Goal: Task Accomplishment & Management: Use online tool/utility

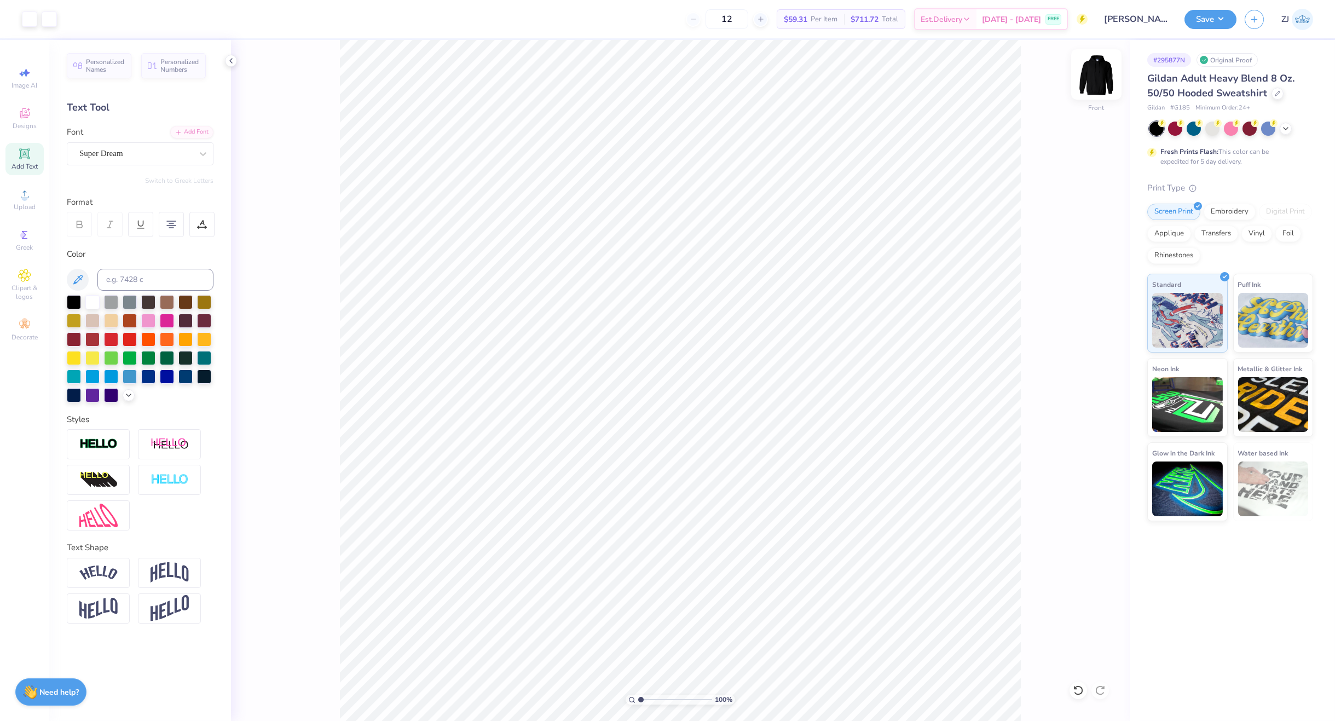
click at [1106, 68] on img at bounding box center [1097, 75] width 44 height 44
click at [1106, 68] on img at bounding box center [1097, 75] width 22 height 22
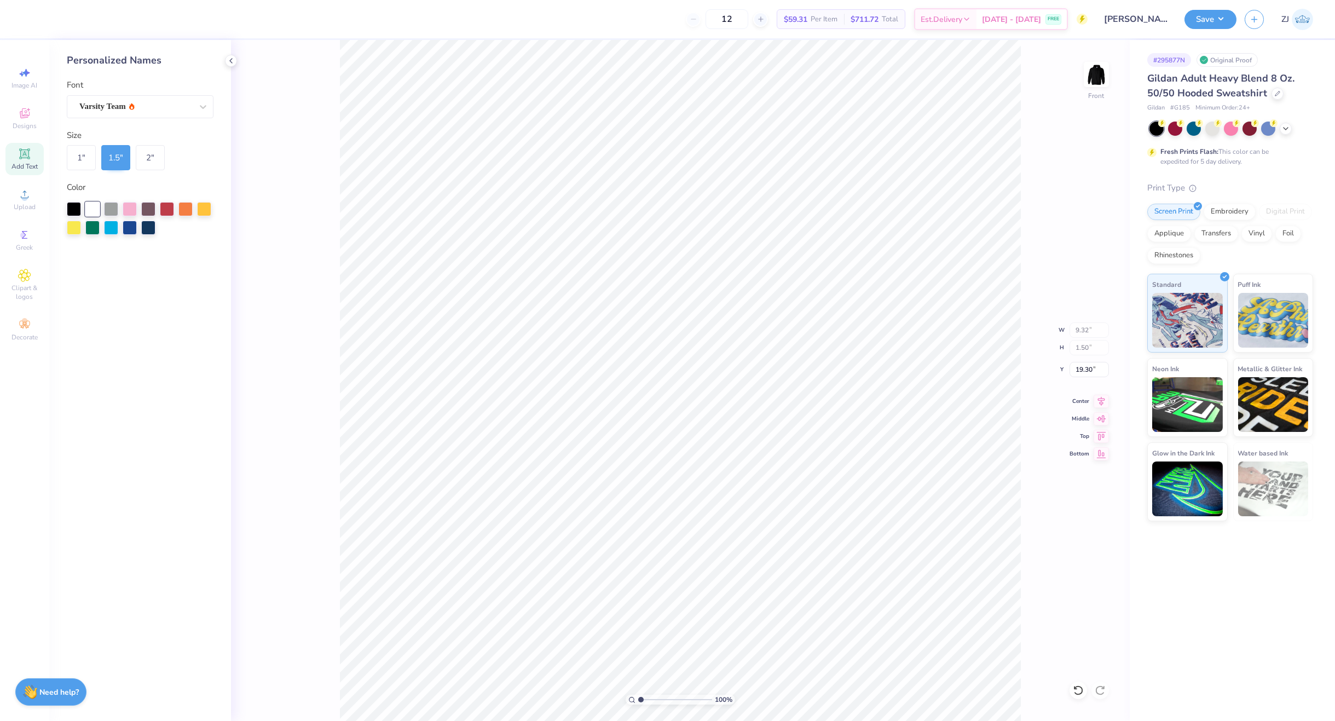
type input "6.21"
type input "1.00"
type input "21.06"
click at [104, 108] on div "Varsity Team" at bounding box center [135, 106] width 115 height 17
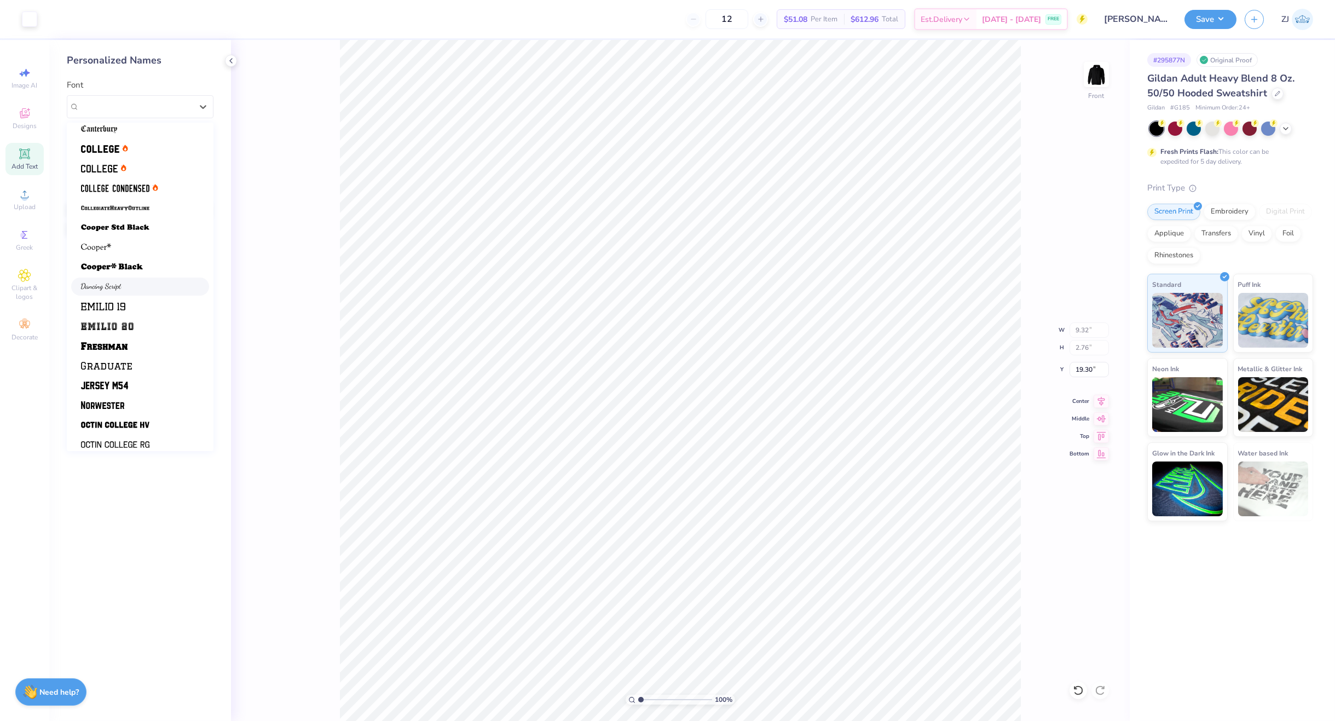
scroll to position [92, 0]
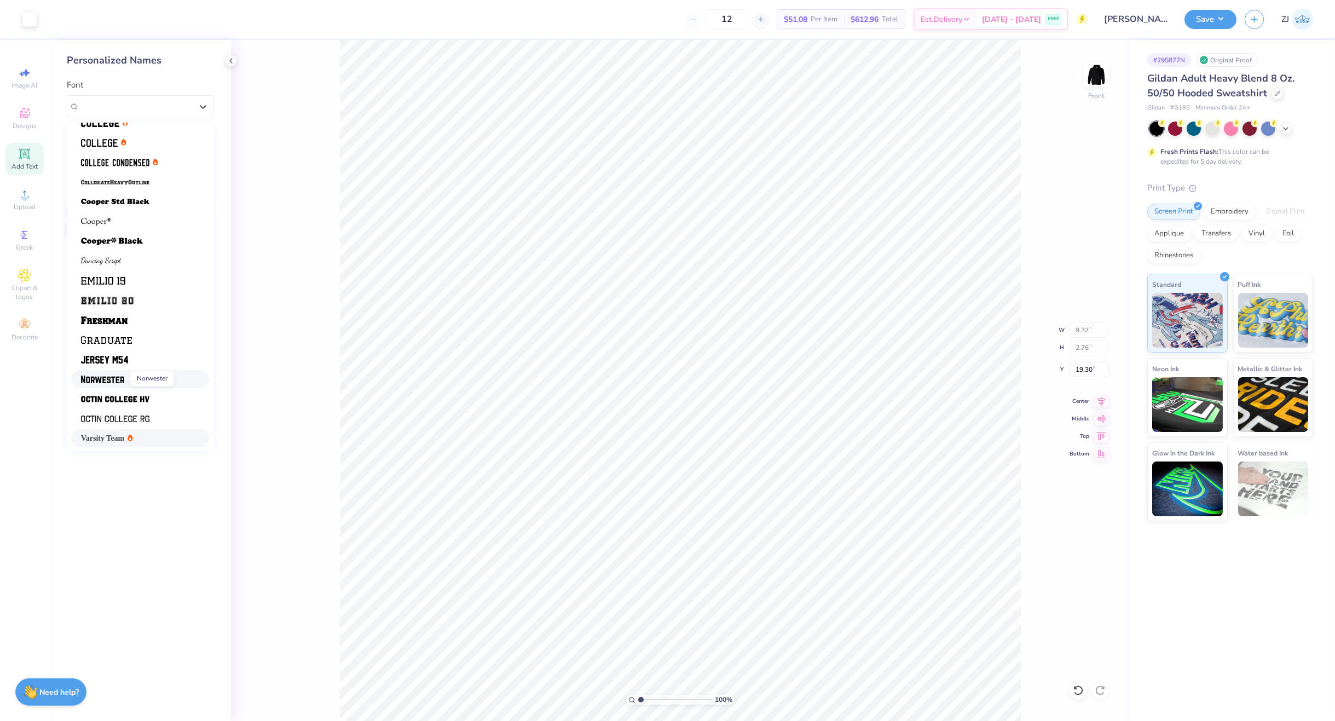
click at [119, 378] on img at bounding box center [102, 380] width 43 height 8
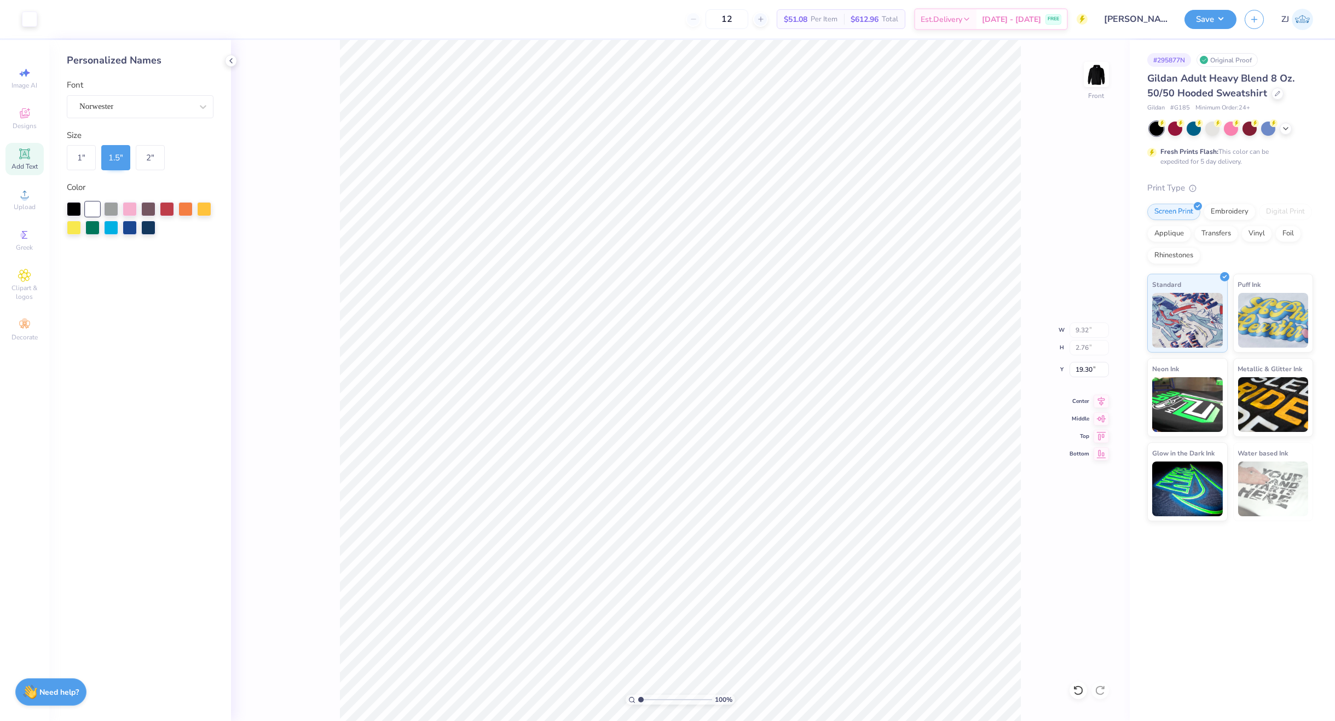
type input "6.83"
type input "21.06"
click at [91, 103] on div "Varsity Team" at bounding box center [135, 106] width 115 height 17
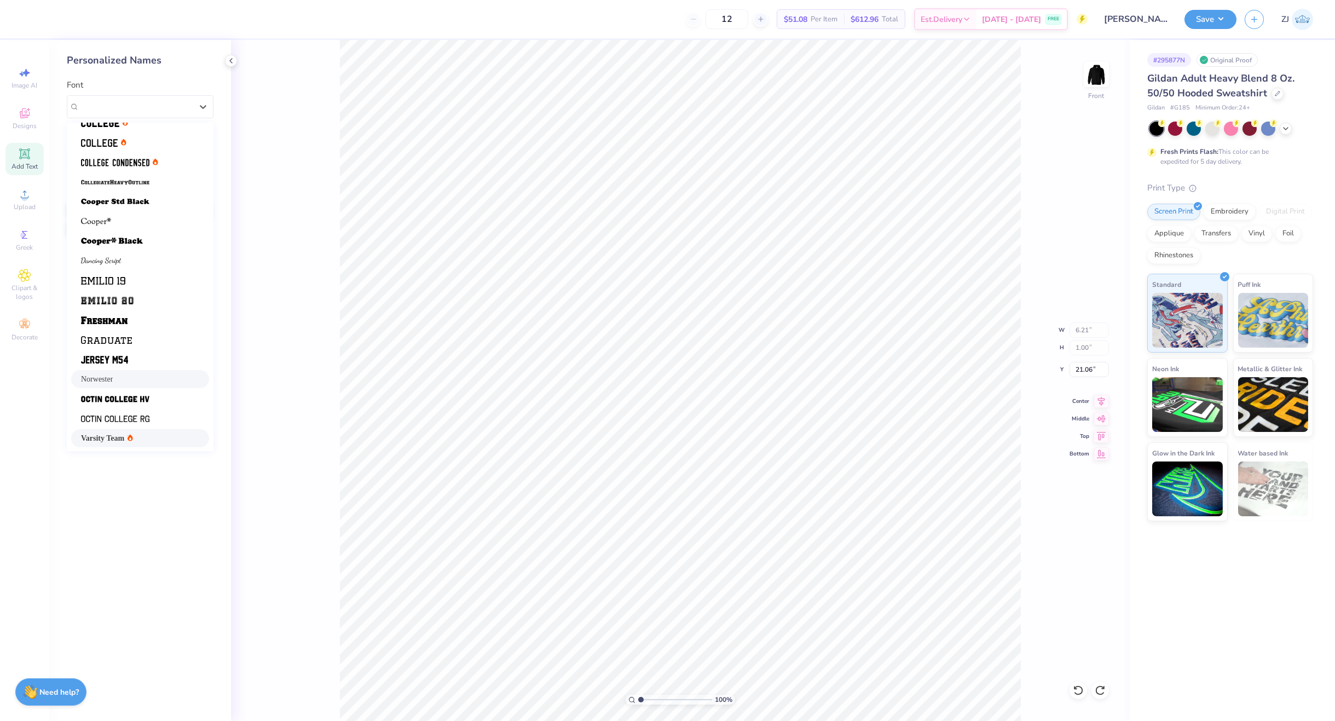
click at [104, 378] on span "Norwester" at bounding box center [97, 378] width 32 height 11
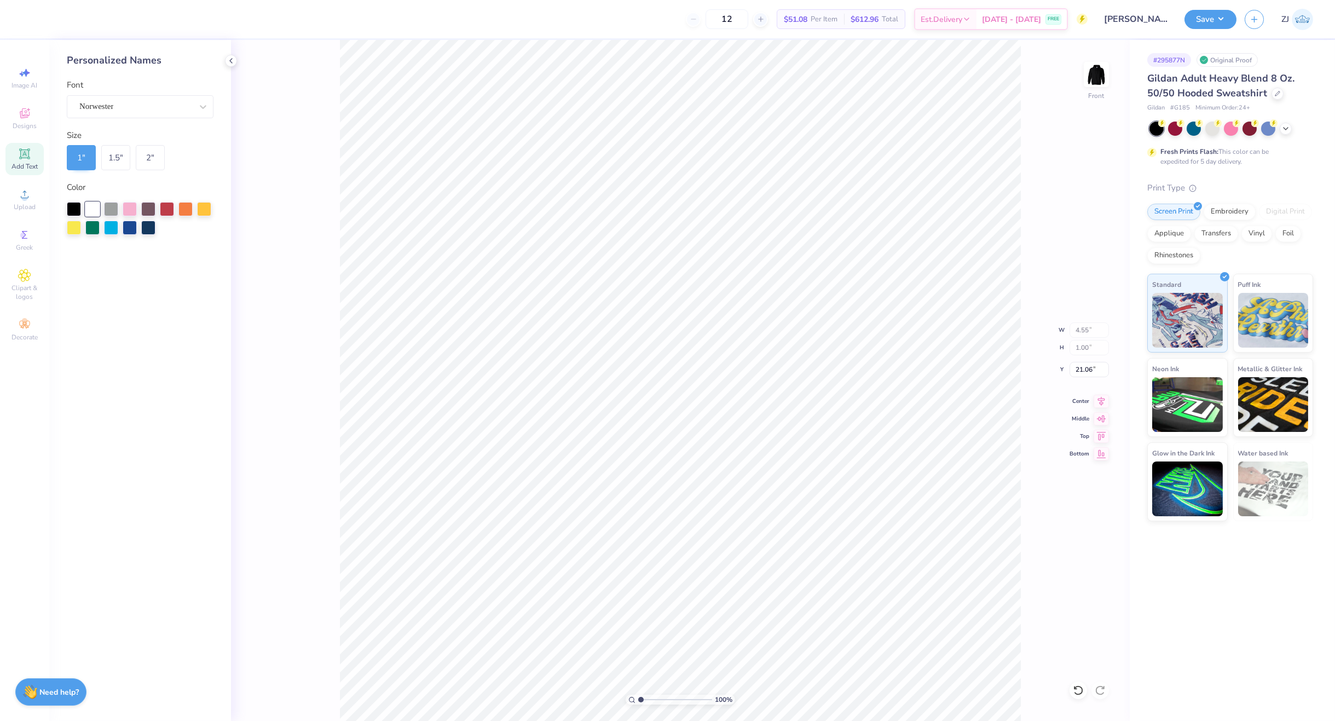
type input "4.55"
click at [1099, 401] on icon at bounding box center [1101, 399] width 7 height 9
type input "4.55"
type input "1.00"
type input "21.06"
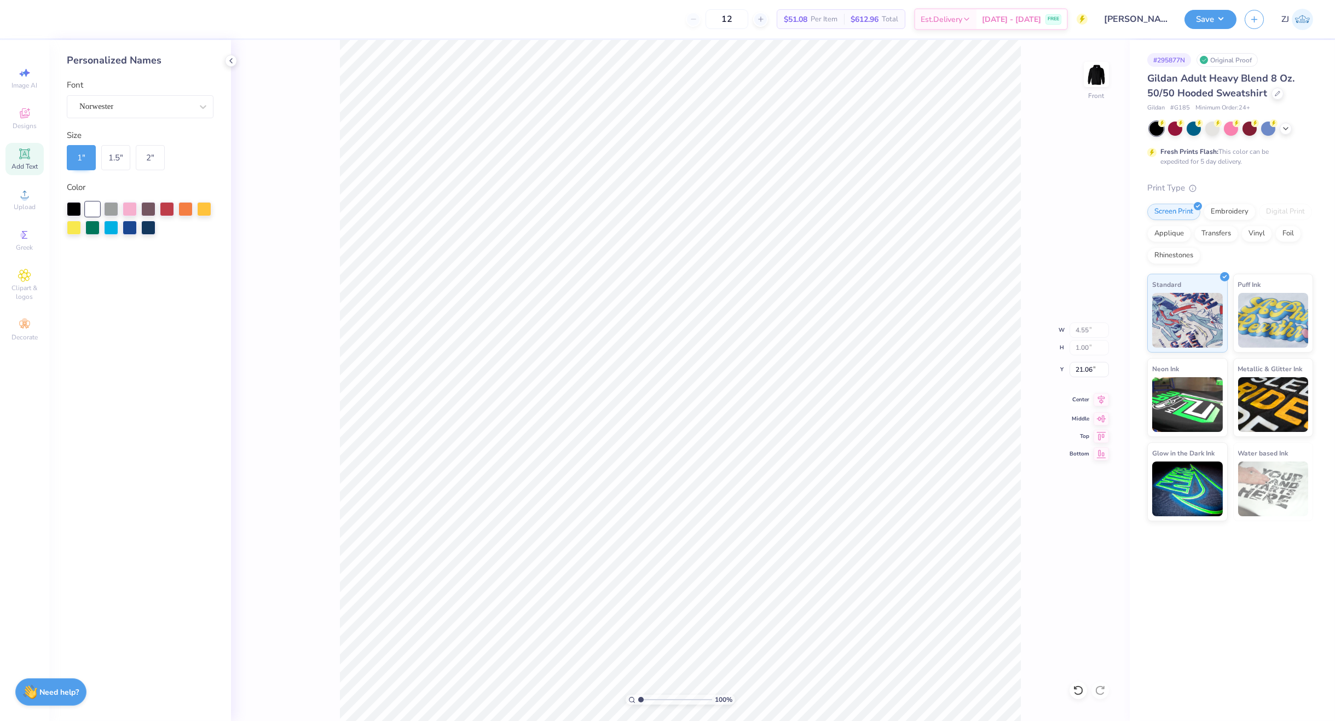
click at [1106, 400] on icon at bounding box center [1101, 399] width 15 height 13
drag, startPoint x: 1101, startPoint y: 369, endPoint x: 1061, endPoint y: 370, distance: 40.0
click at [1070, 370] on input "21.05" at bounding box center [1089, 369] width 39 height 15
click at [1097, 368] on input "21.50" at bounding box center [1089, 369] width 39 height 15
type input "21.00"
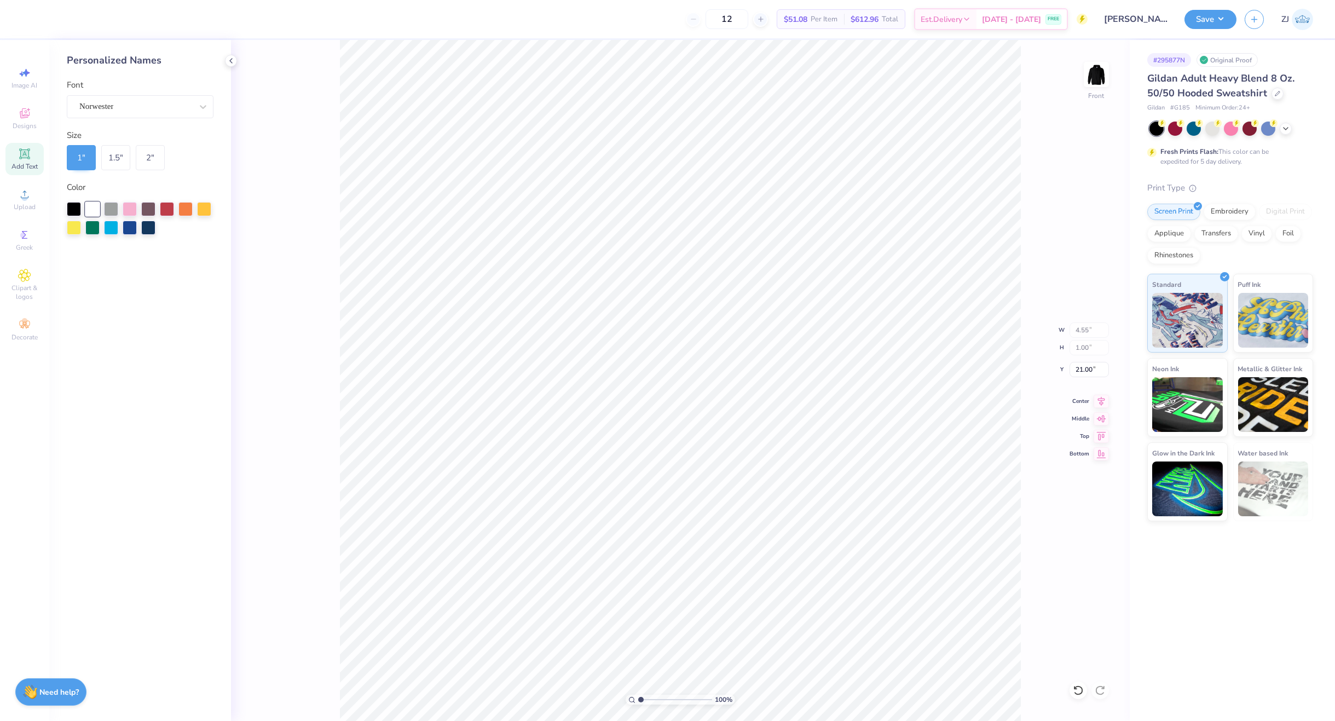
type input "6.83"
type input "1.50"
click at [1090, 364] on input "19.30" at bounding box center [1089, 369] width 39 height 15
type input "19.50"
click at [1081, 365] on input "19.50" at bounding box center [1089, 369] width 39 height 15
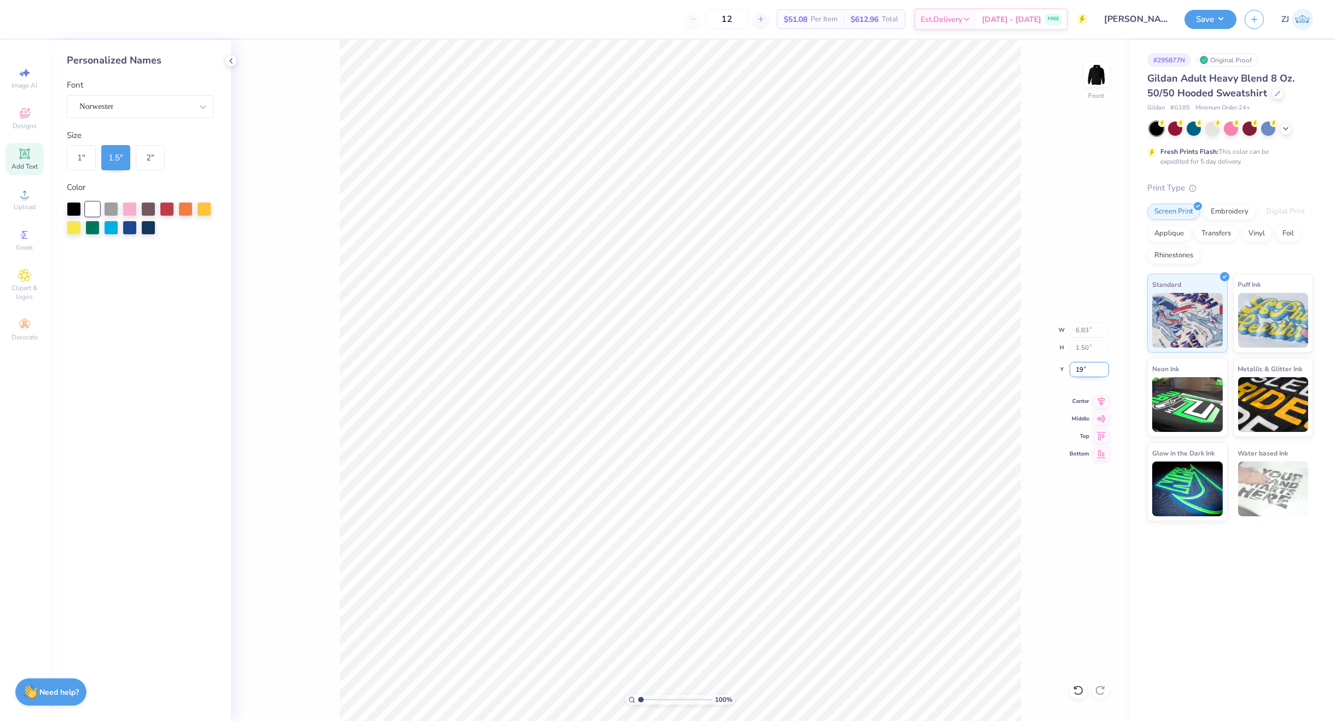
type input "19.00"
click at [1096, 72] on img at bounding box center [1097, 75] width 44 height 44
click at [36, 198] on div "Upload" at bounding box center [24, 199] width 38 height 32
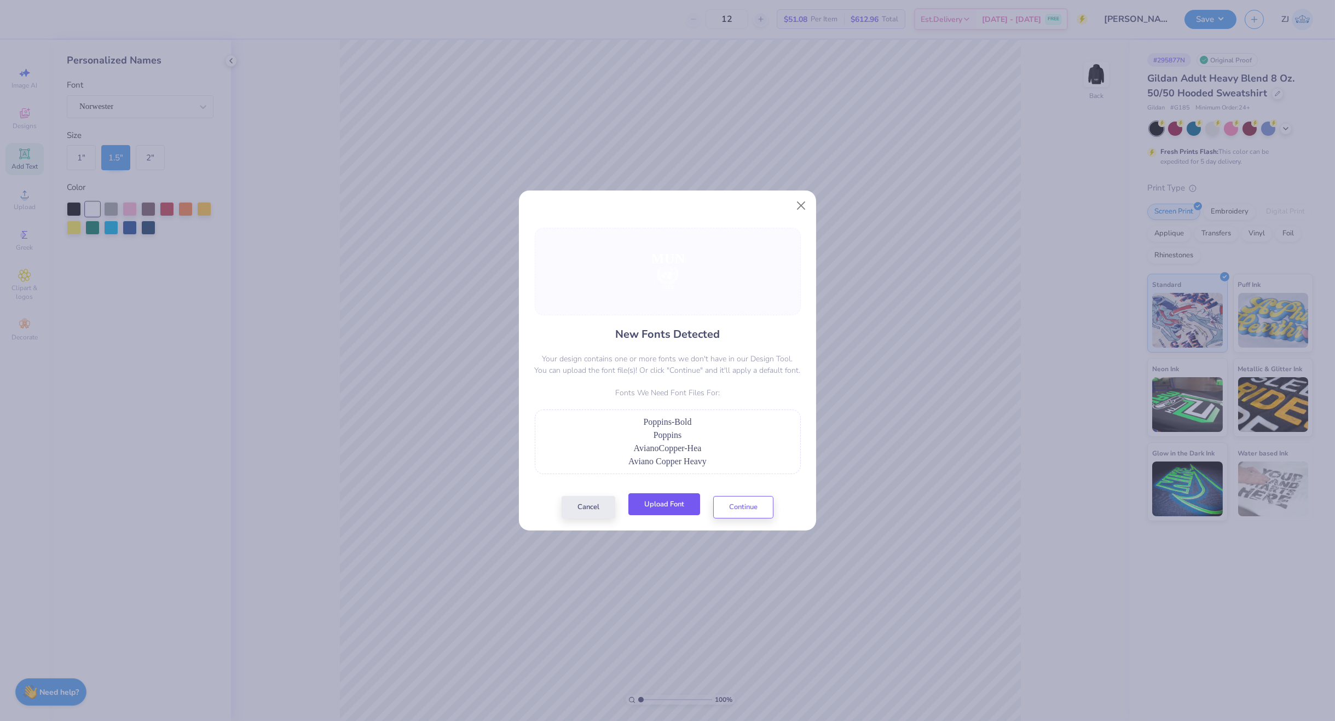
click at [649, 506] on button "Upload Font" at bounding box center [664, 504] width 72 height 22
click at [667, 498] on button "Upload Font" at bounding box center [664, 504] width 72 height 22
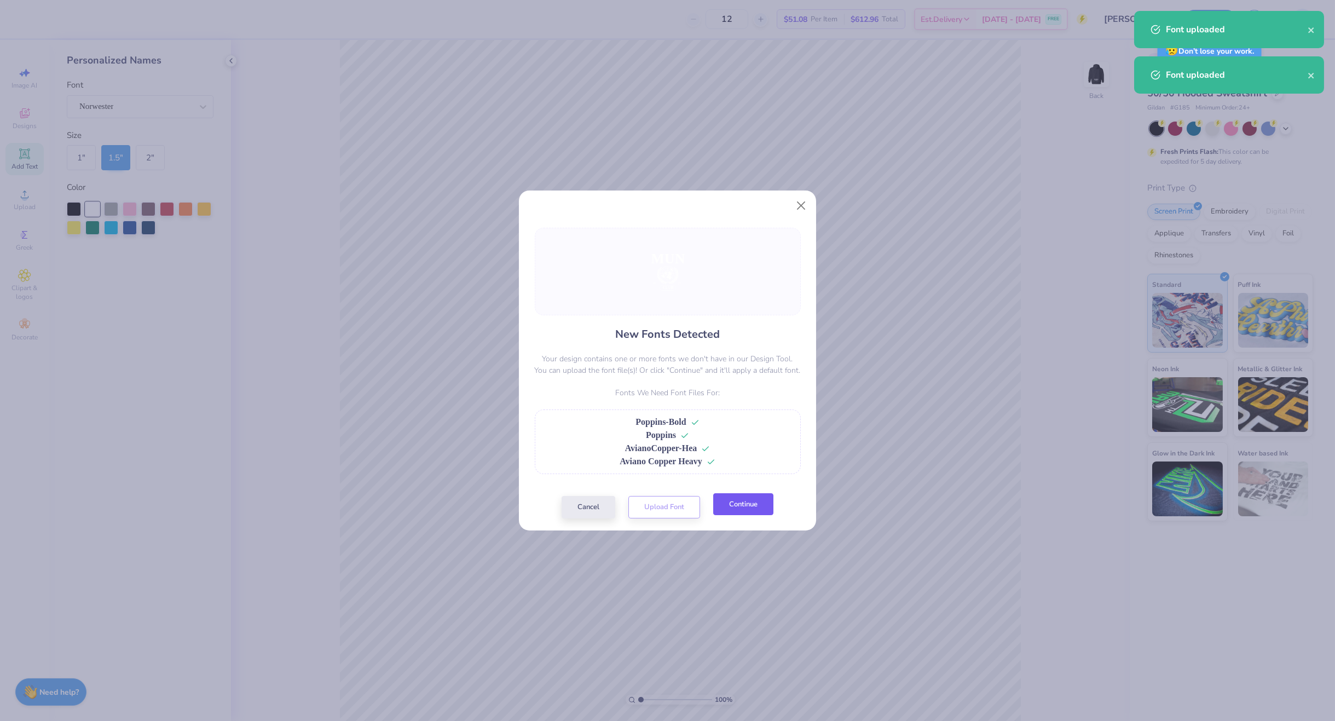
click at [752, 511] on button "Continue" at bounding box center [743, 504] width 60 height 22
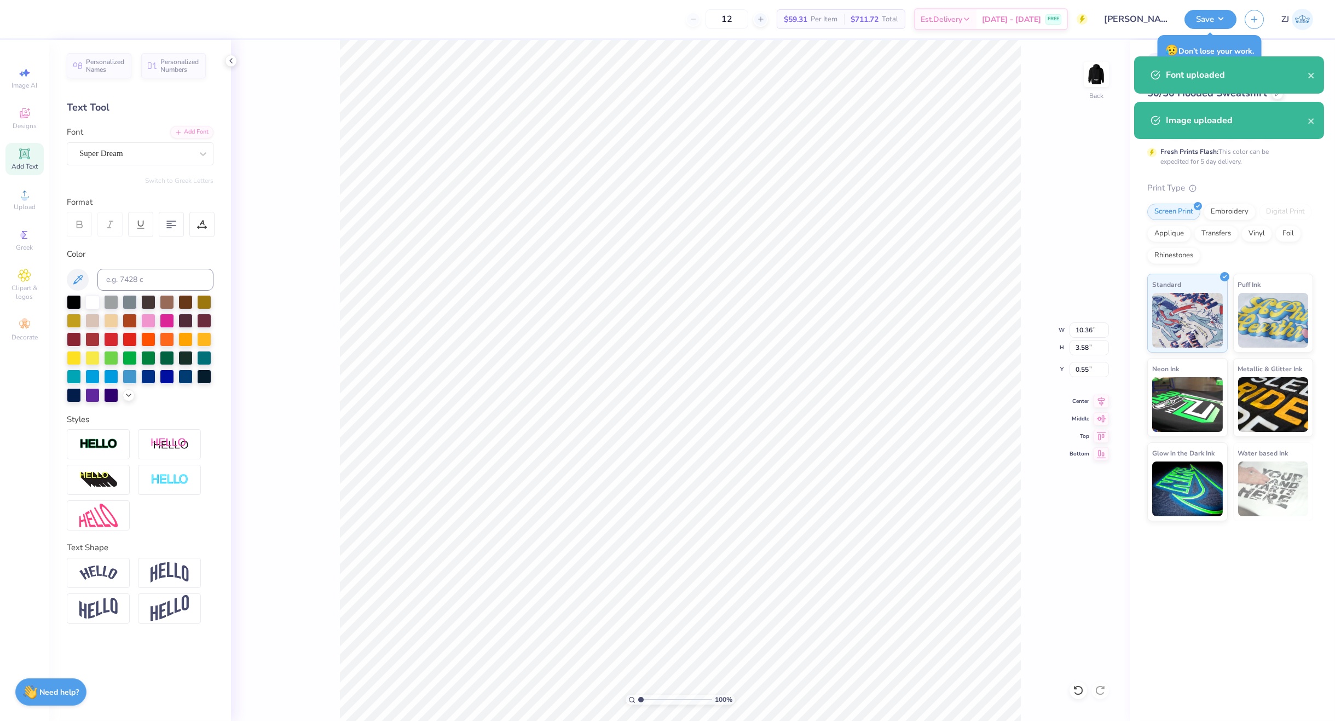
click at [90, 138] on div "Font Super Dream" at bounding box center [140, 145] width 147 height 39
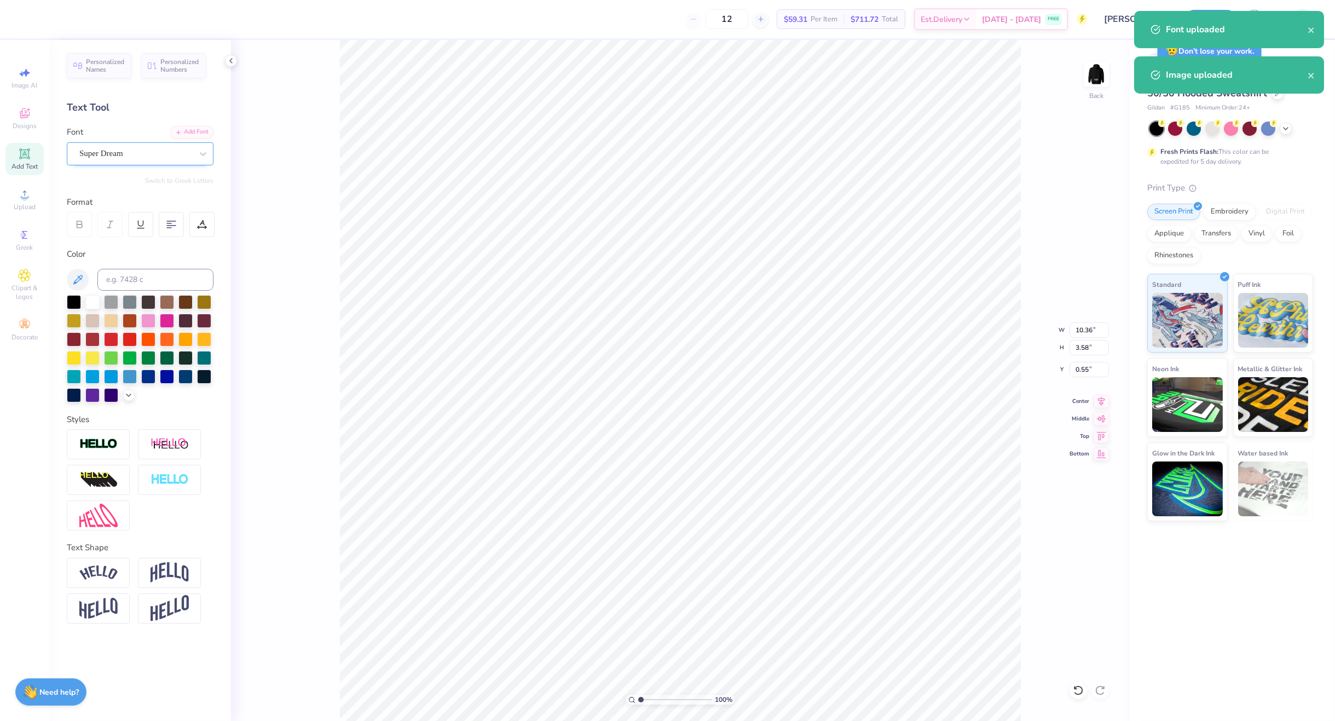
click at [109, 155] on div "Super Dream" at bounding box center [135, 153] width 115 height 17
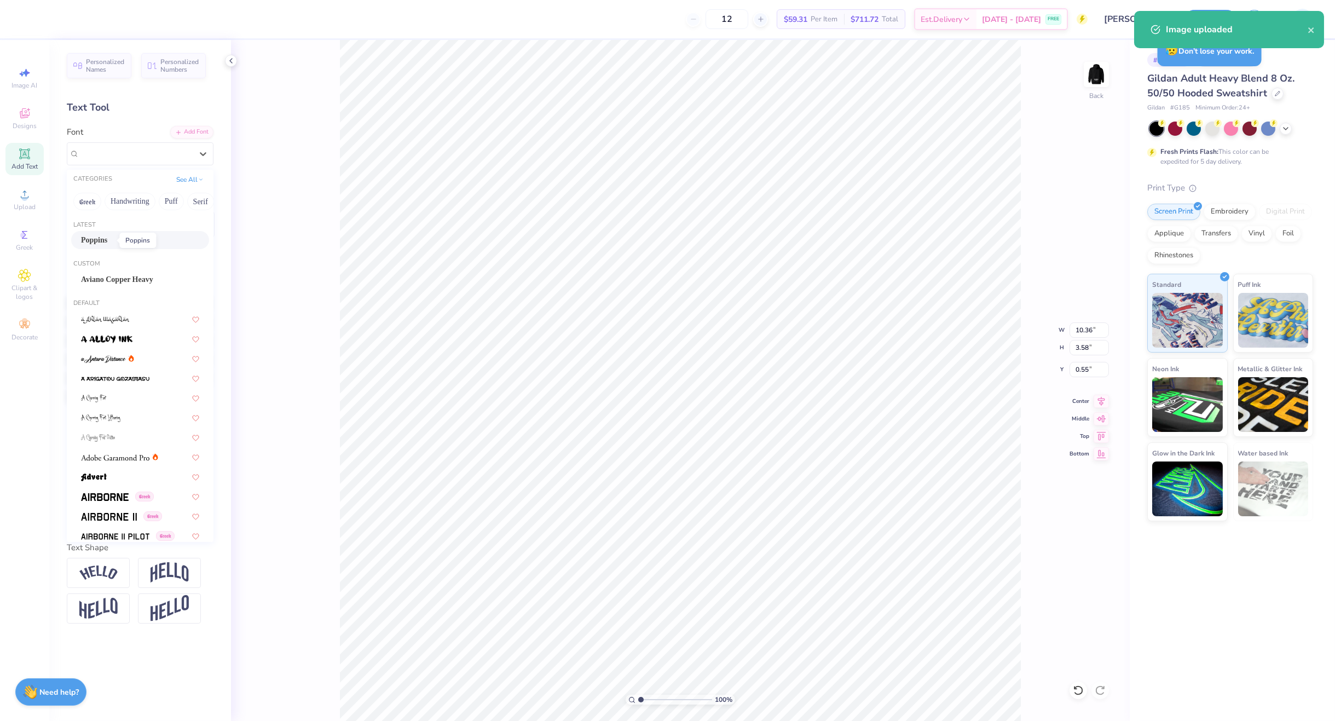
click at [107, 237] on span "Poppins" at bounding box center [94, 239] width 26 height 11
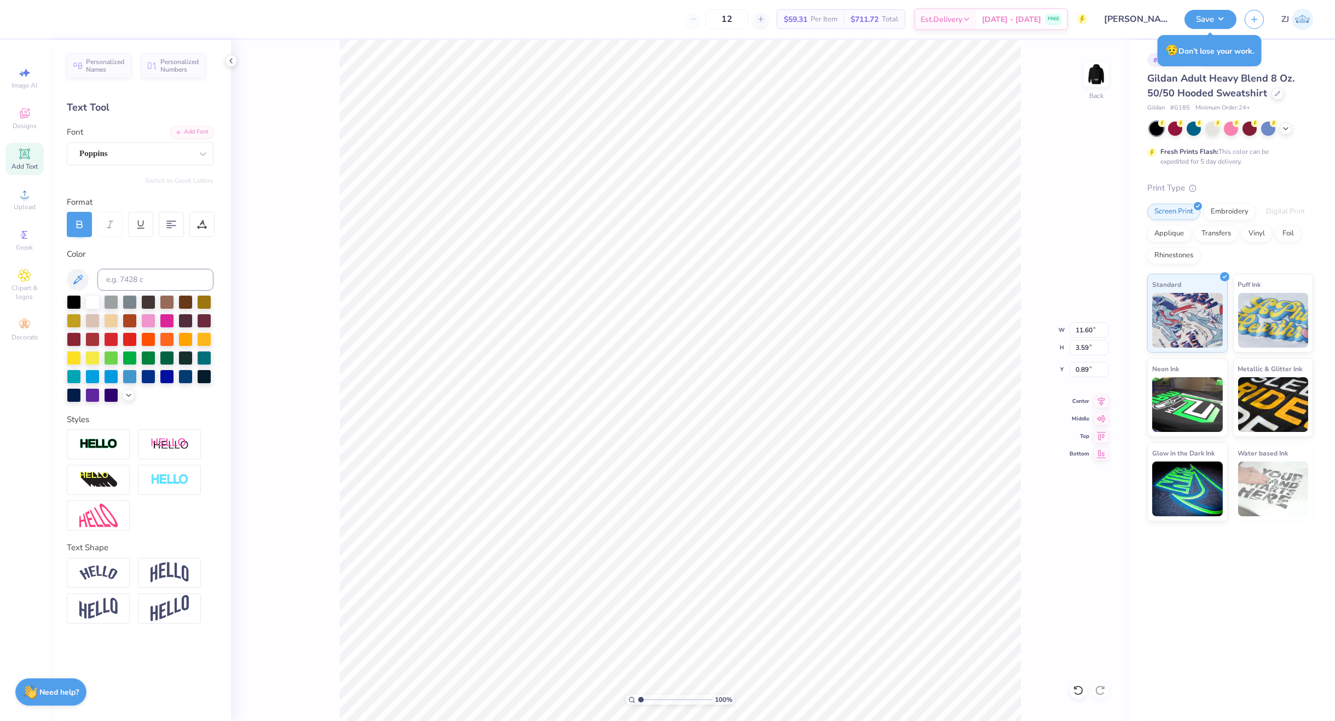
type input "11.60"
type input "3.59"
type input "0.89"
click at [142, 159] on div "Super Dream" at bounding box center [135, 153] width 115 height 17
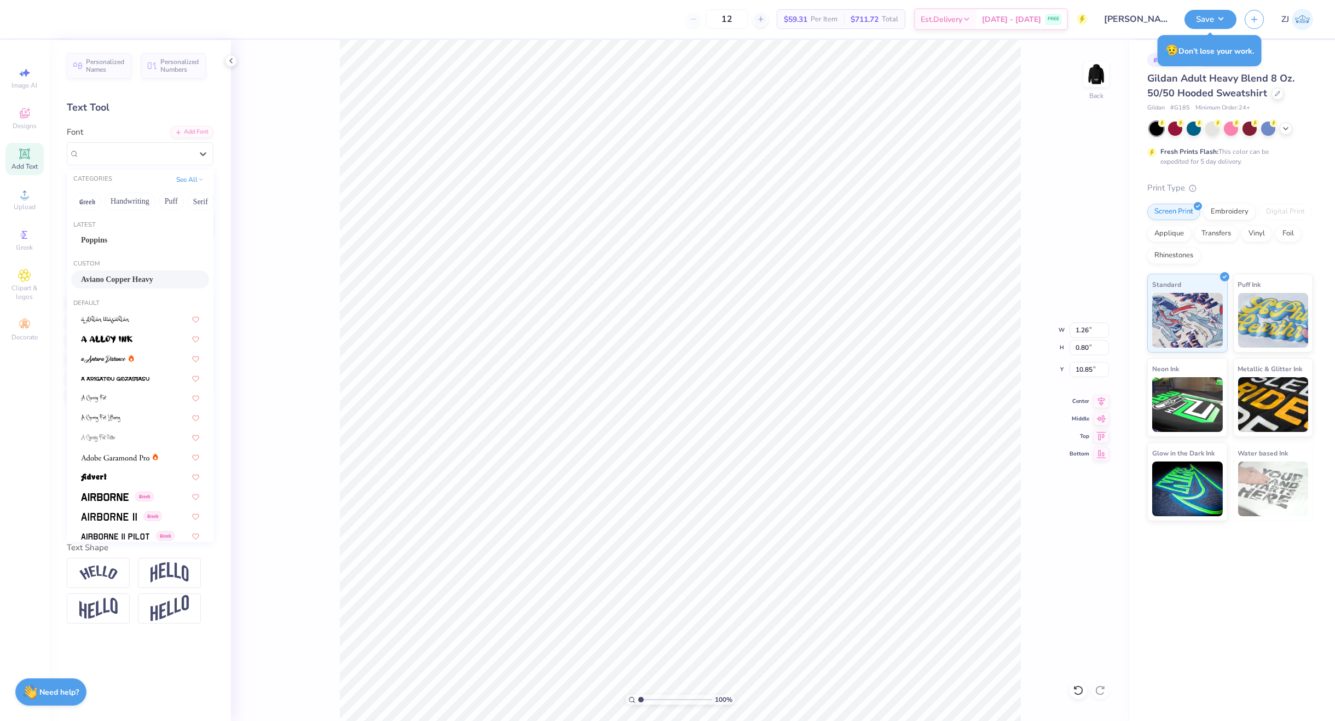
click at [132, 274] on span "Aviano Copper Heavy" at bounding box center [117, 279] width 72 height 11
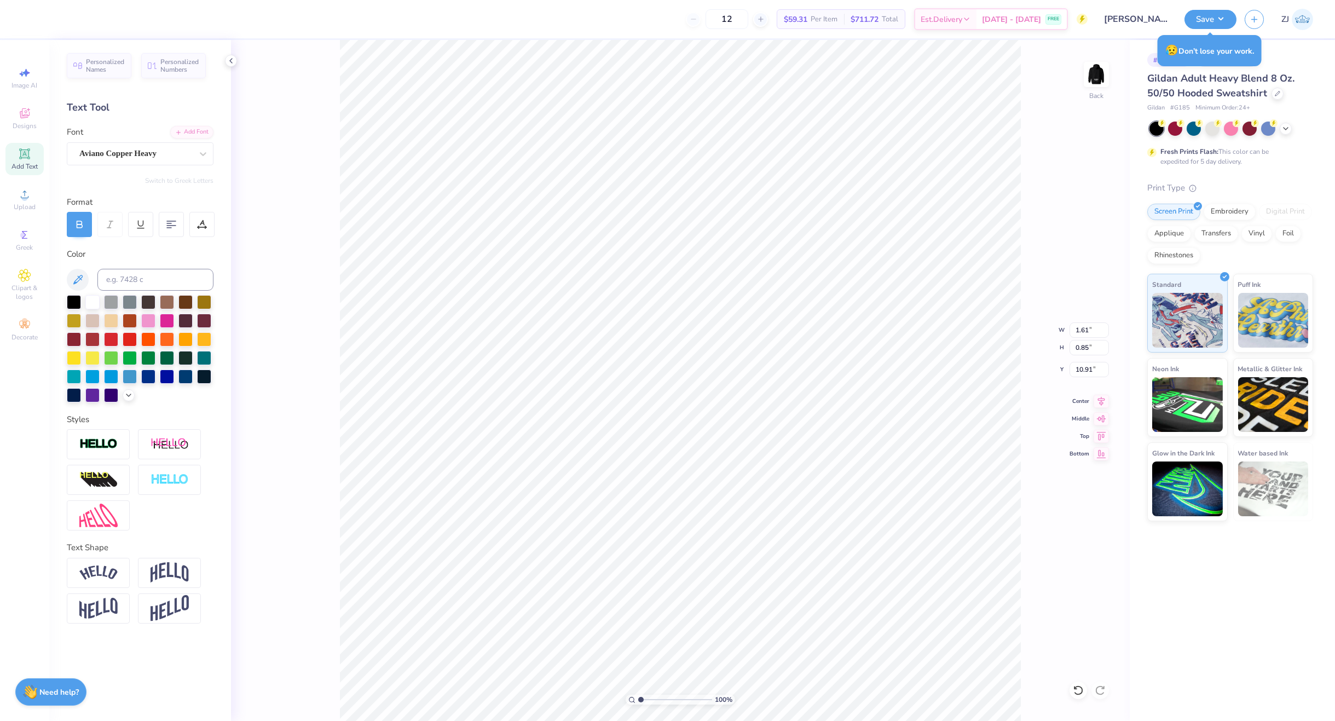
type input "1.61"
type input "0.85"
type input "10.91"
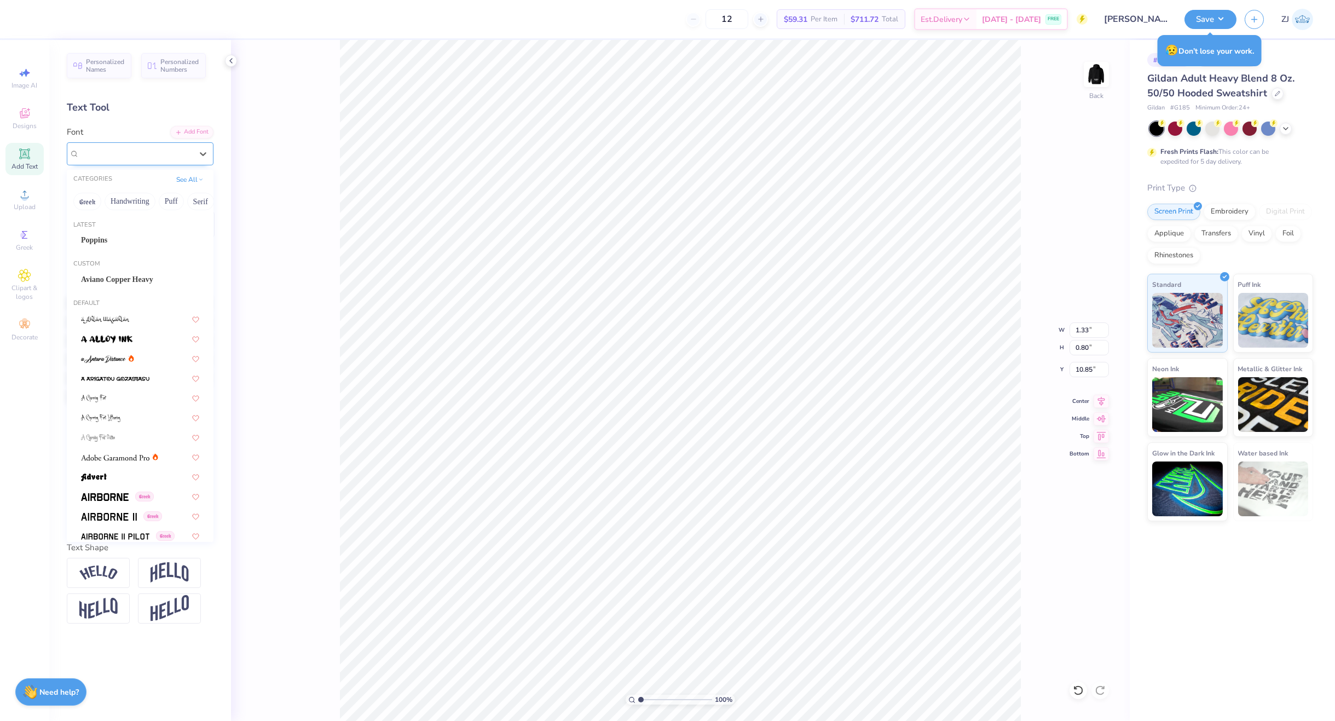
click at [113, 149] on div "Super Dream" at bounding box center [135, 153] width 115 height 17
click at [114, 280] on span "Aviano Copper Heavy" at bounding box center [117, 279] width 72 height 11
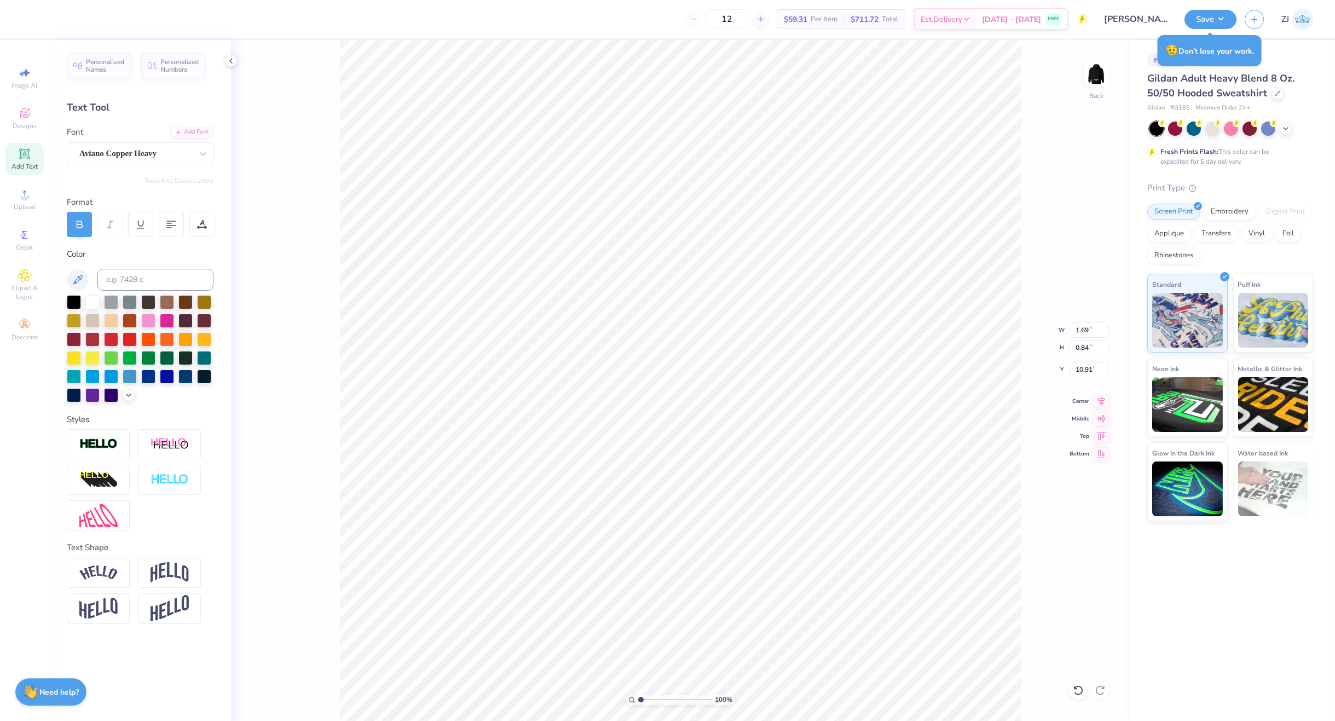
type input "1.69"
type input "0.84"
type input "10.91"
click at [99, 152] on div "Super Dream" at bounding box center [135, 153] width 115 height 17
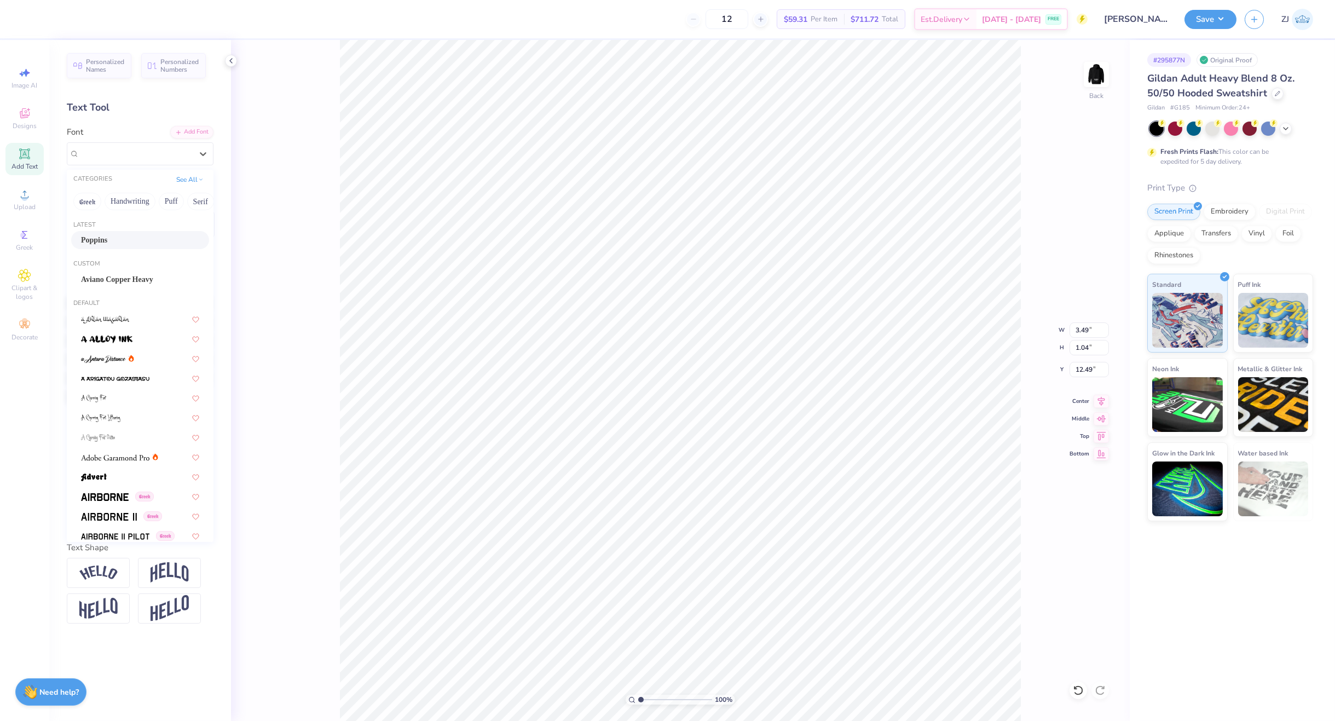
click at [103, 224] on div "Latest" at bounding box center [140, 225] width 147 height 9
click at [107, 235] on span "Poppins" at bounding box center [94, 239] width 26 height 11
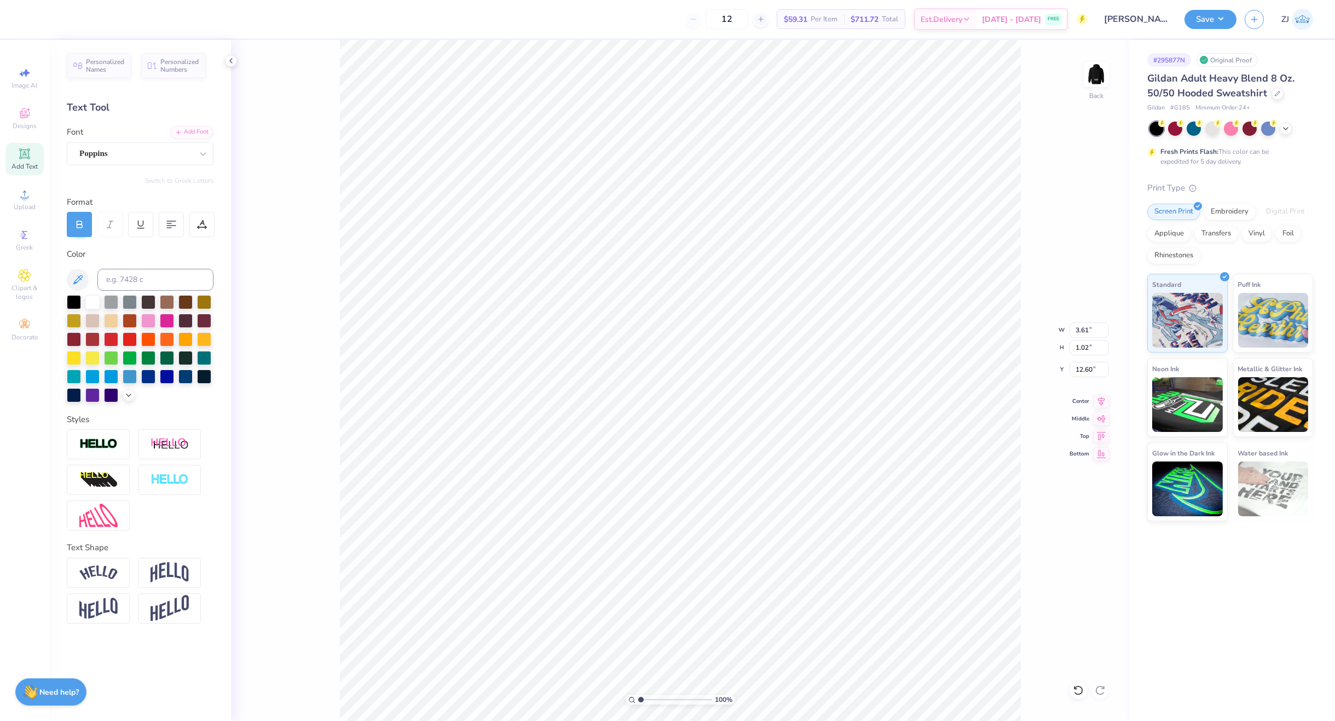
type input "3.61"
type input "1.02"
type input "12.60"
click at [1099, 398] on icon at bounding box center [1101, 399] width 15 height 13
type input "7.69"
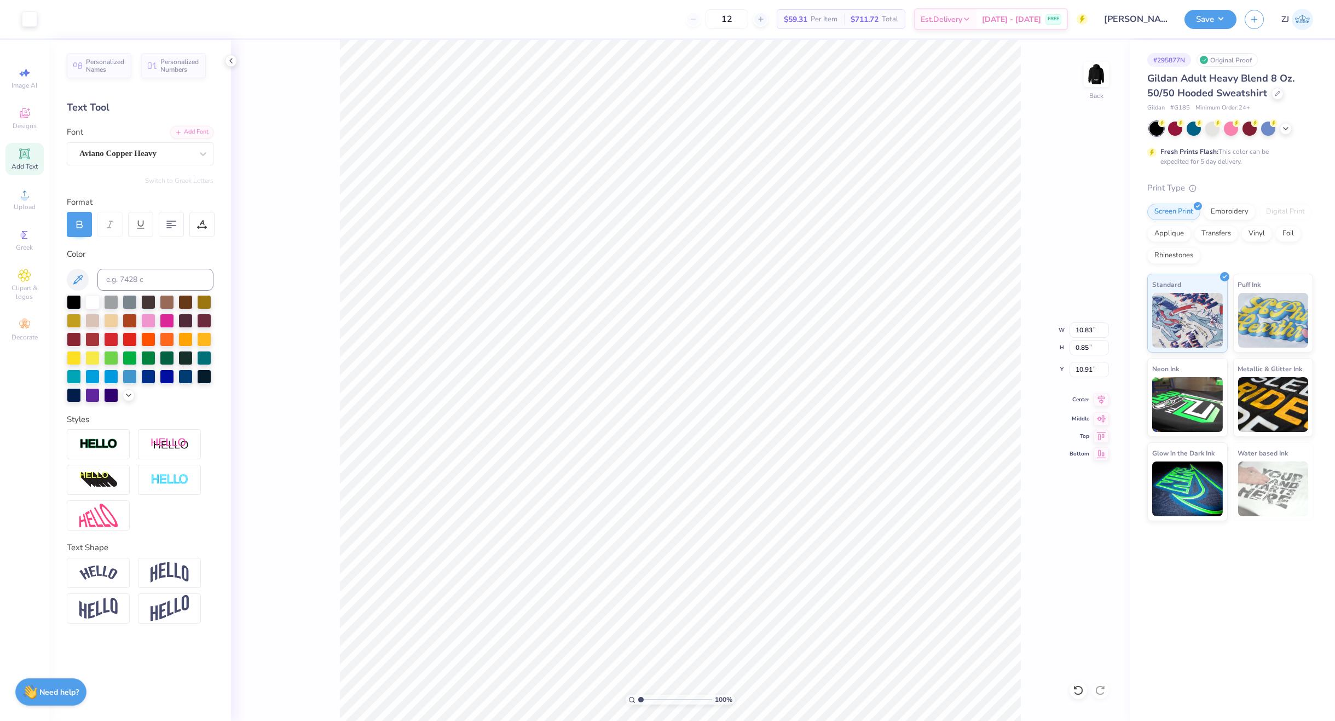
type input "8.87"
type input "5.10"
click at [1097, 401] on icon at bounding box center [1101, 399] width 15 height 13
click at [1098, 401] on icon at bounding box center [1101, 399] width 15 height 13
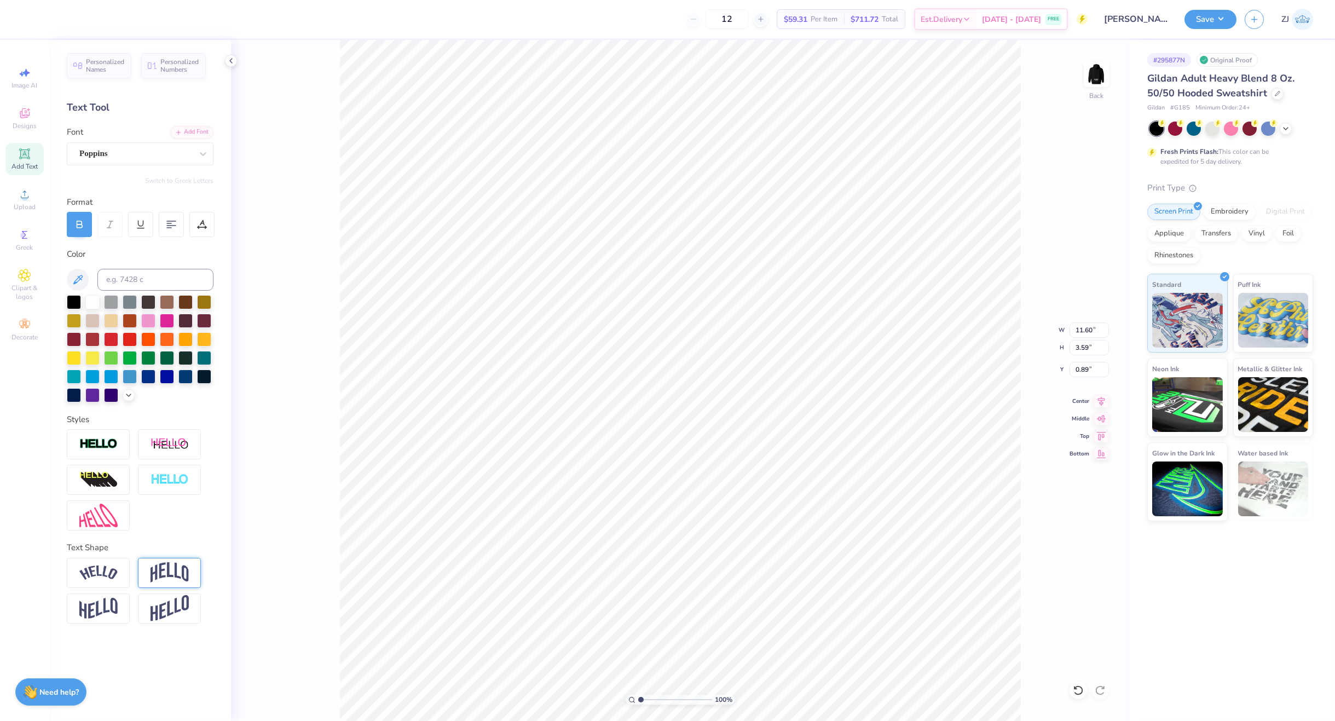
click at [164, 579] on img at bounding box center [170, 572] width 38 height 21
type input "5.96"
type input "0.54"
drag, startPoint x: 198, startPoint y: 641, endPoint x: 191, endPoint y: 641, distance: 6.6
click at [191, 641] on input "0.50" at bounding box center [197, 645] width 33 height 14
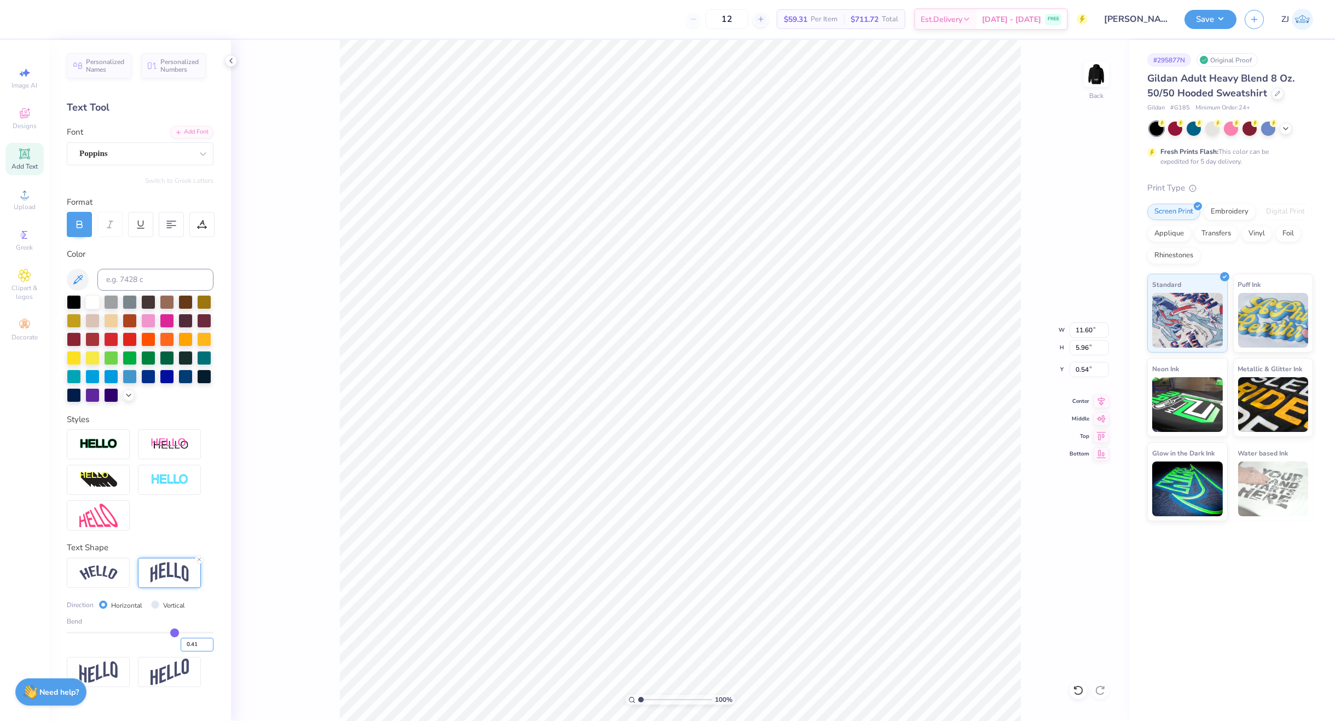
type input "0.41"
type input "5.49"
type input "0.77"
type input "0.39"
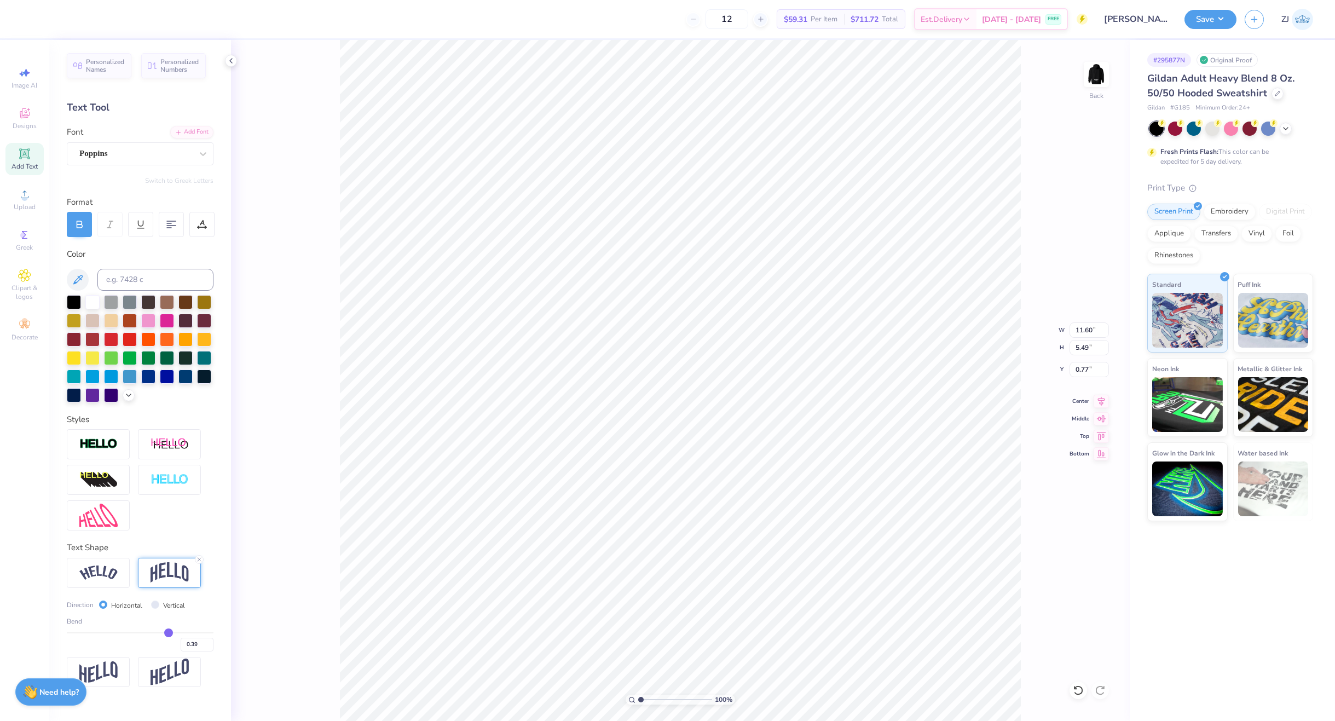
type input "0.39"
type input "5.39"
type input "0.82"
click at [1088, 350] on input "12.95" at bounding box center [1089, 347] width 39 height 15
type input "3.5"
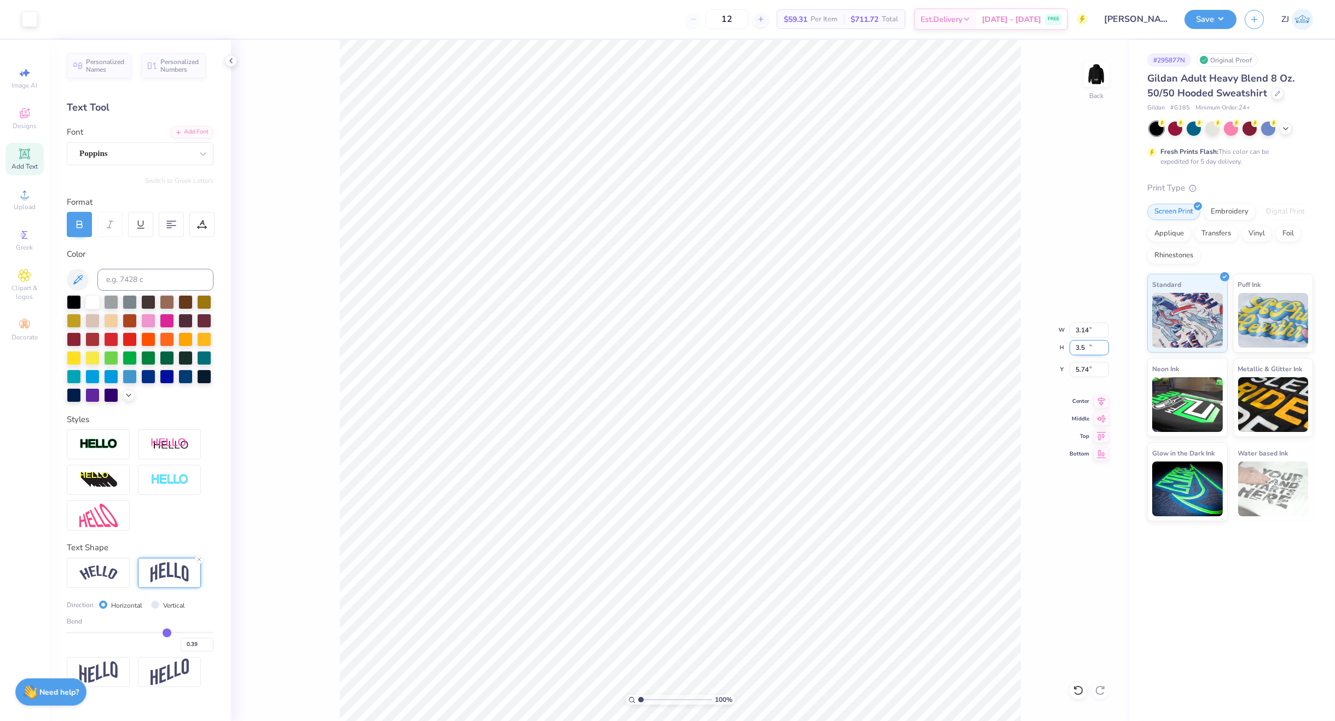
type input "3.14"
type input "3.50"
type input "5.74"
type input "3.00"
click at [1103, 78] on img at bounding box center [1097, 75] width 44 height 44
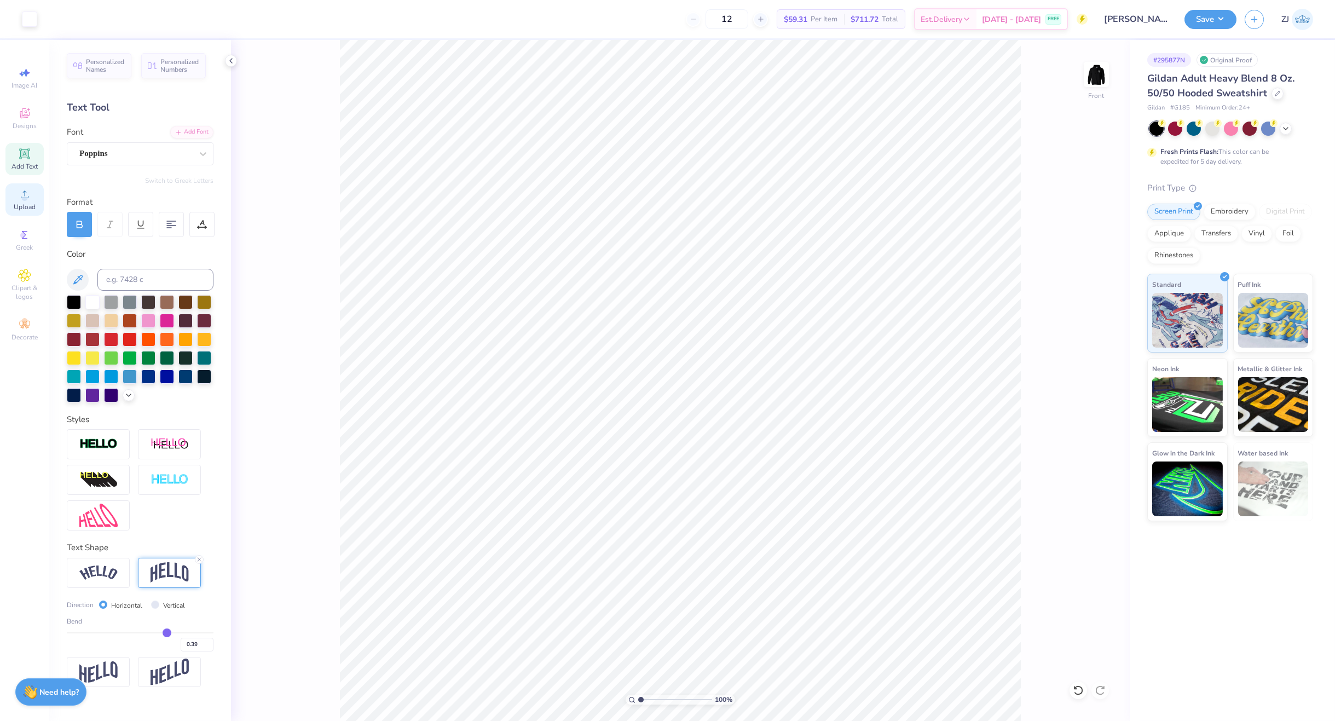
click at [28, 204] on span "Upload" at bounding box center [25, 207] width 22 height 9
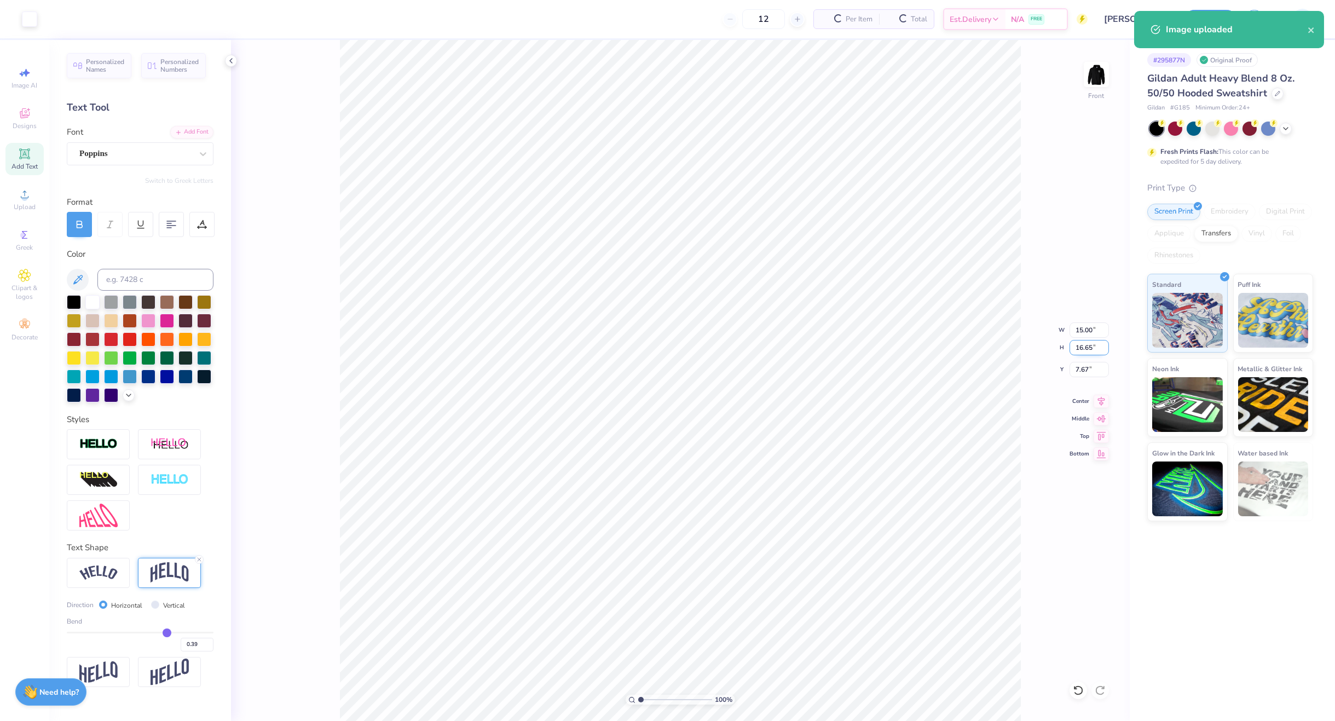
click at [1088, 348] on input "16.65" at bounding box center [1089, 347] width 39 height 15
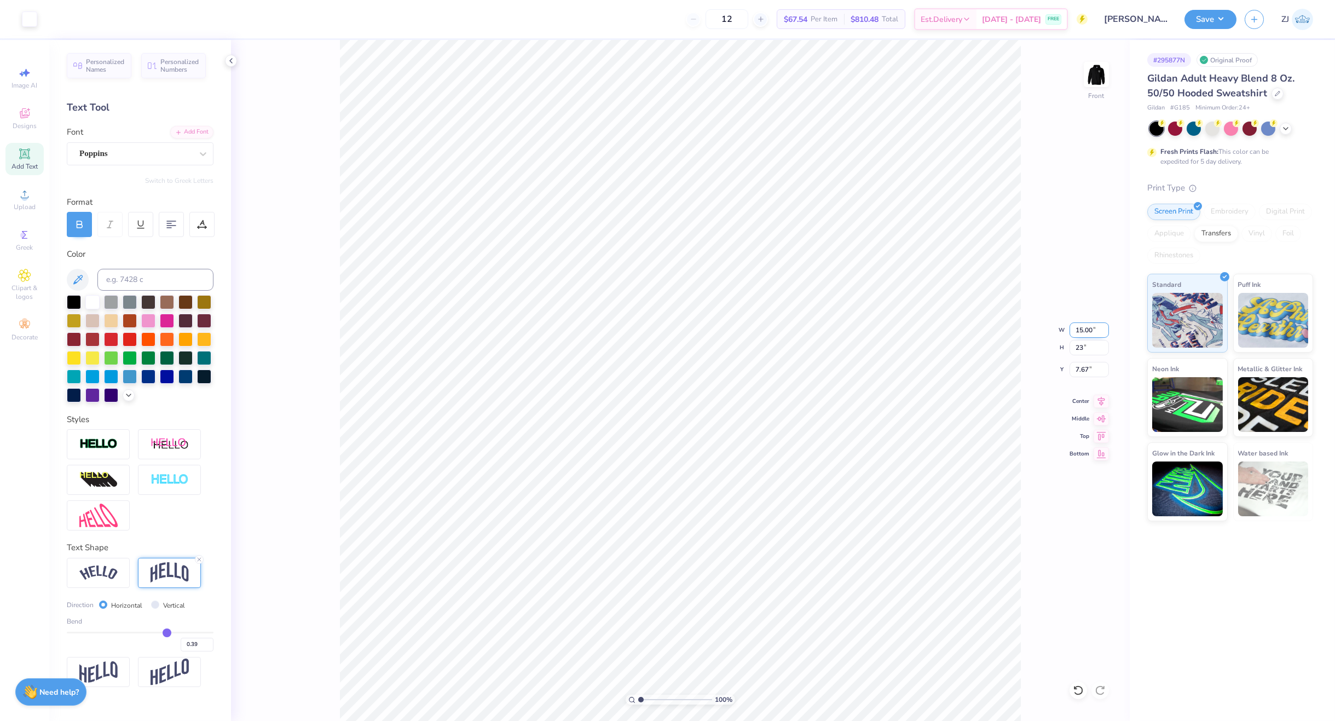
click at [1083, 328] on input "15.00" at bounding box center [1089, 329] width 39 height 15
type input "16.66"
type input "12.50"
type input "13.88"
click at [1087, 371] on input "9.06" at bounding box center [1089, 369] width 39 height 15
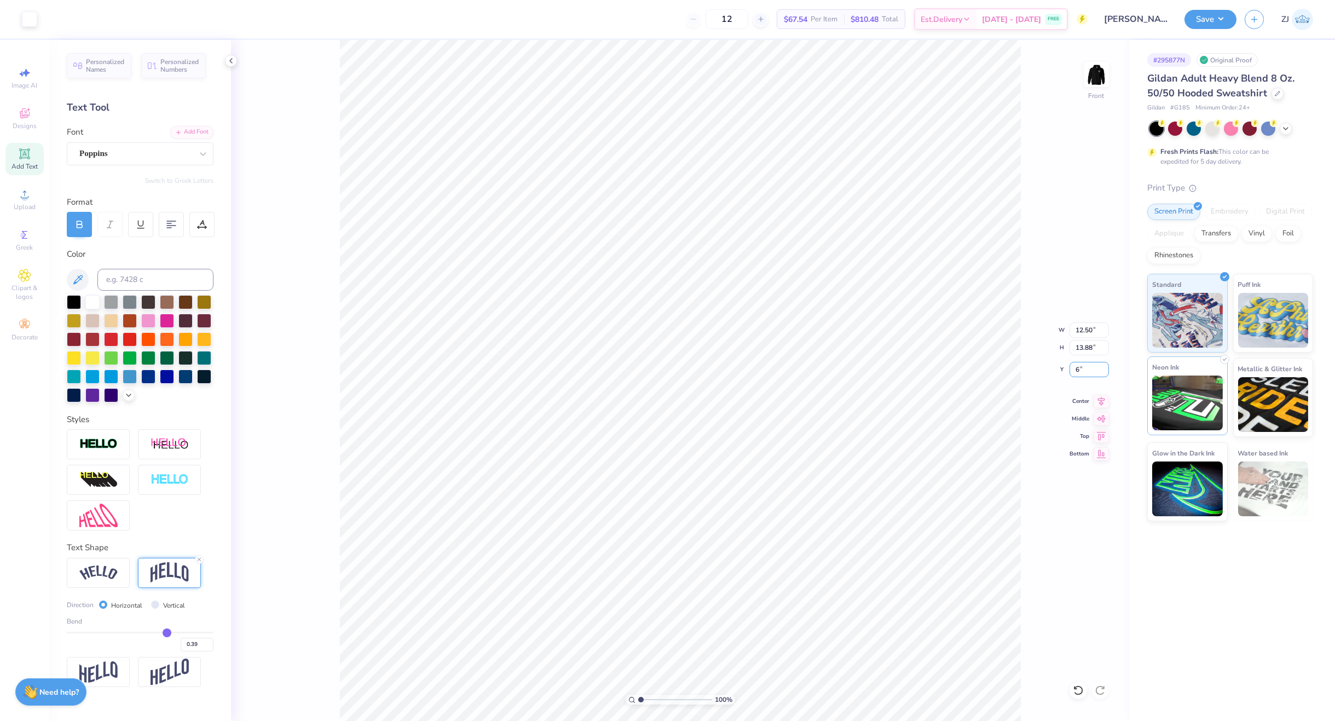
type input "6.00"
click at [130, 161] on div "Super Dream" at bounding box center [135, 153] width 115 height 17
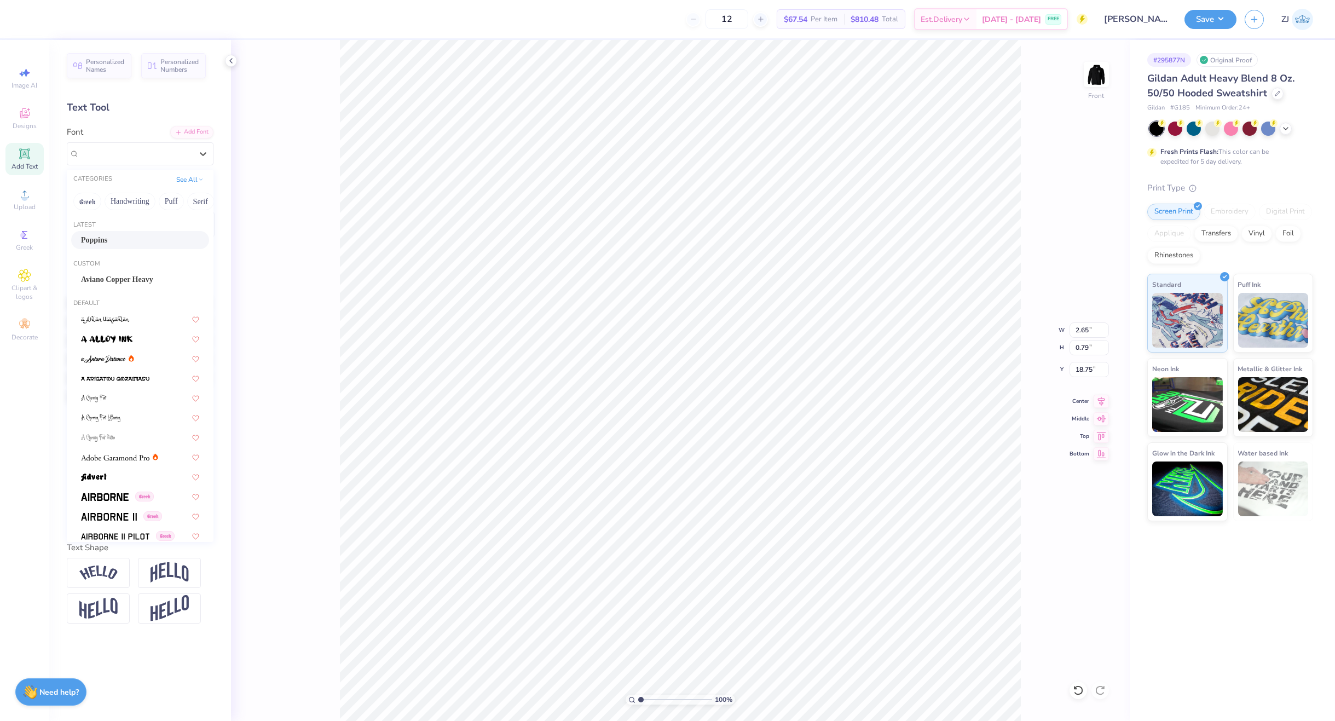
click at [128, 243] on div "Poppins" at bounding box center [140, 239] width 118 height 11
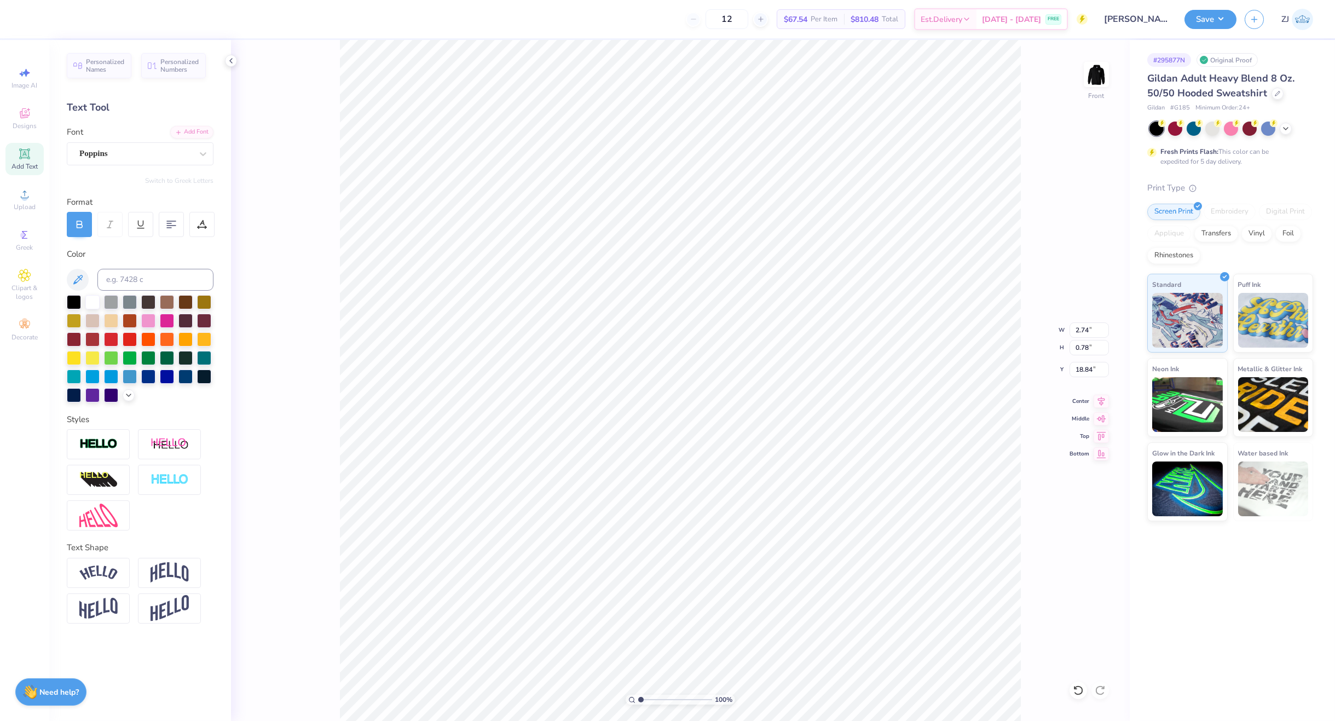
type input "2.74"
type input "0.78"
type input "18.84"
click at [1099, 397] on icon at bounding box center [1101, 399] width 15 height 13
click at [163, 147] on div "Super Dream" at bounding box center [135, 153] width 115 height 17
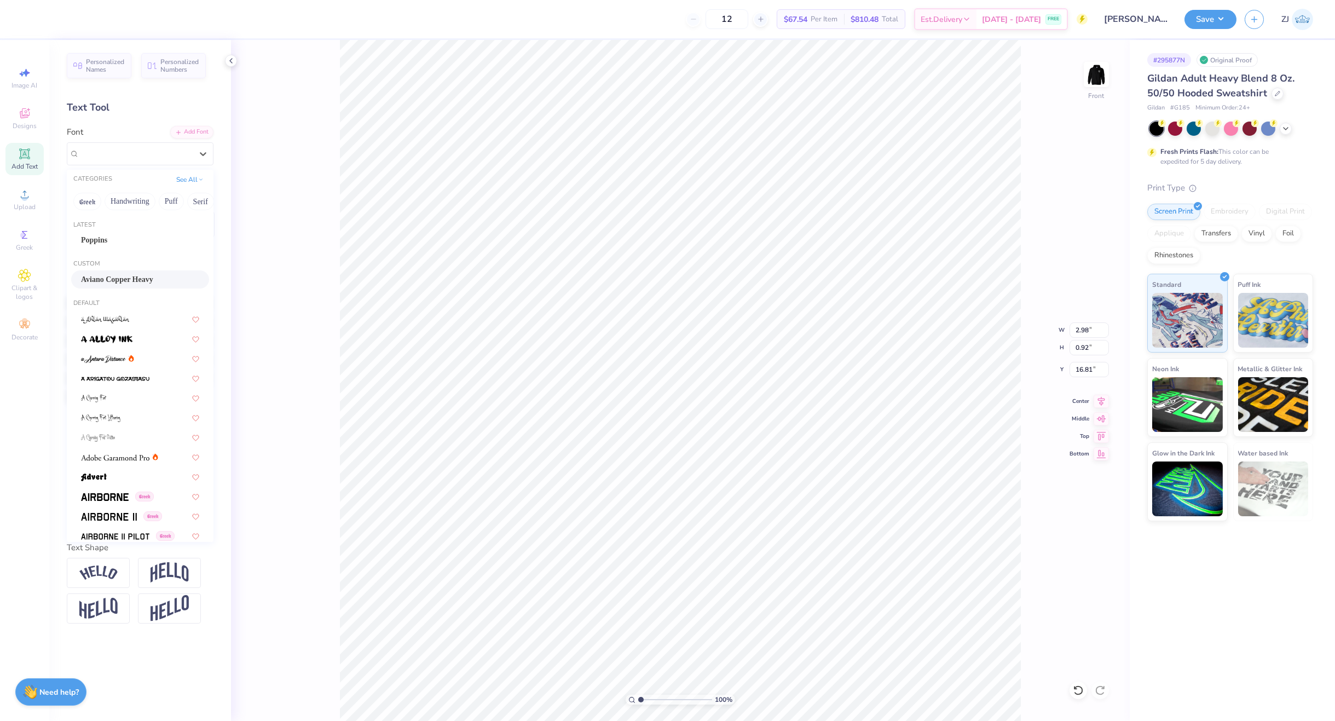
click at [112, 278] on span "Aviano Copper Heavy" at bounding box center [117, 279] width 72 height 11
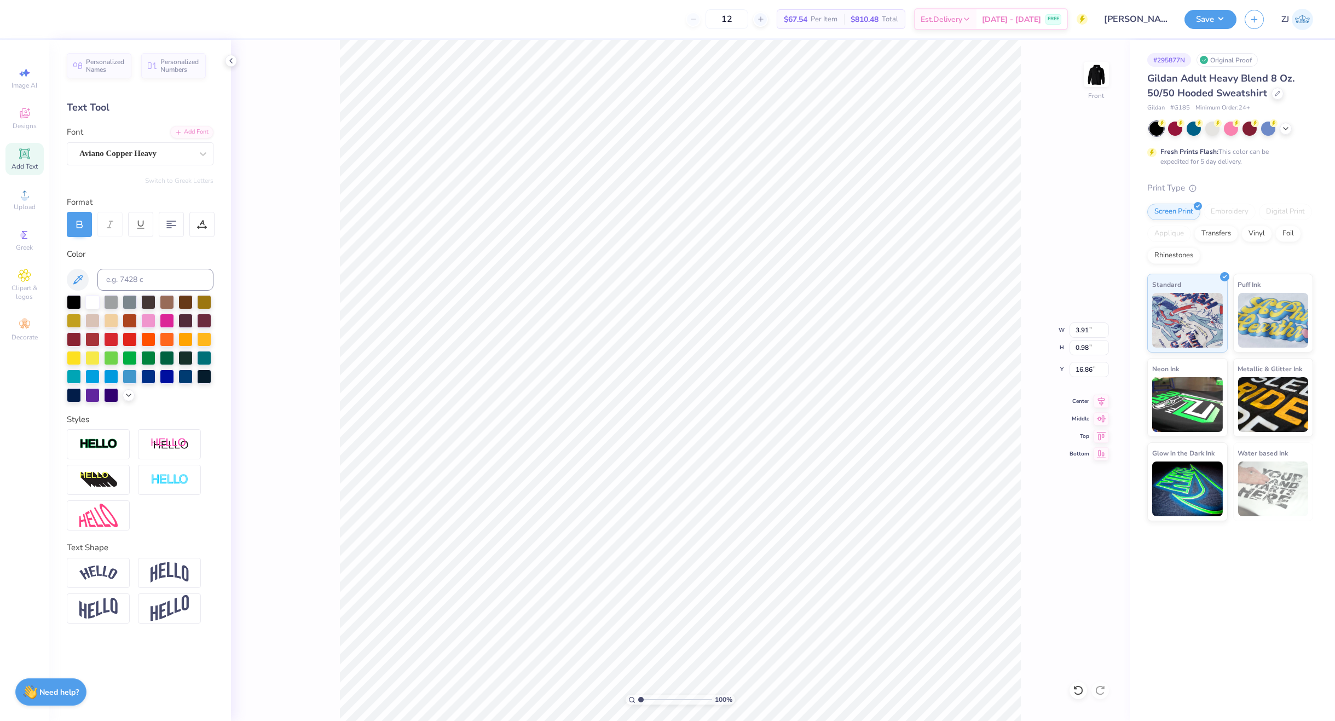
type input "3.91"
type input "0.98"
type input "16.86"
click at [1098, 402] on icon at bounding box center [1101, 399] width 15 height 13
click at [1101, 395] on icon at bounding box center [1101, 399] width 7 height 9
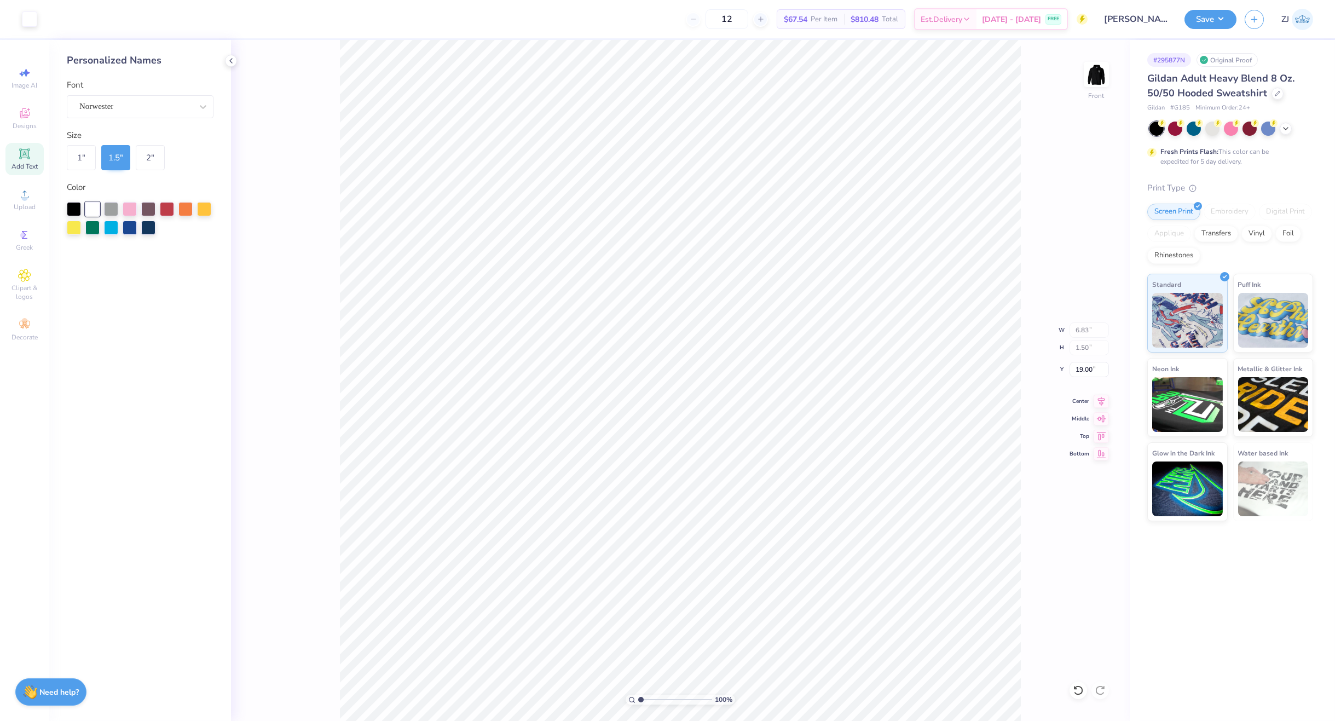
type input "3.00"
type input "20.48"
type input "6.83"
type input "1.50"
type input "20.48"
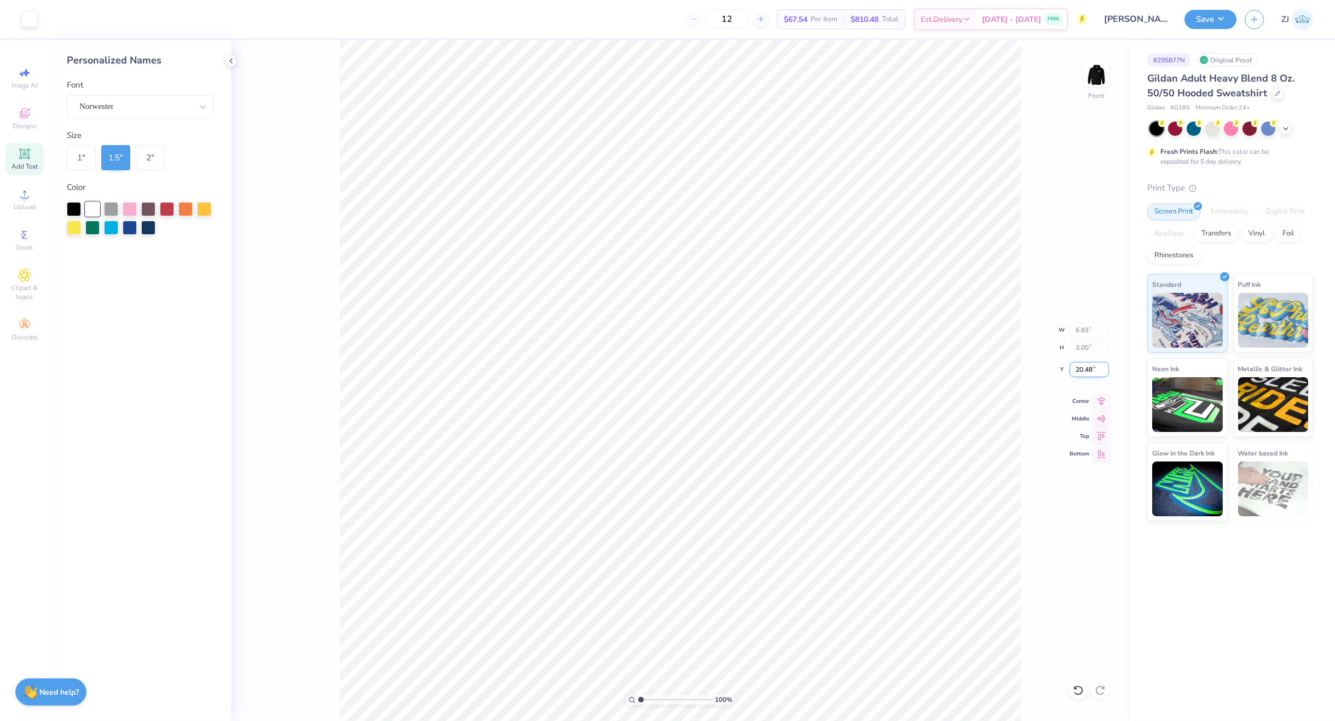
click at [1097, 366] on input "20.48" at bounding box center [1089, 369] width 39 height 15
click at [1092, 364] on input "20.00" at bounding box center [1089, 369] width 39 height 15
type input "20.50"
type input "6.83"
type input "1.50"
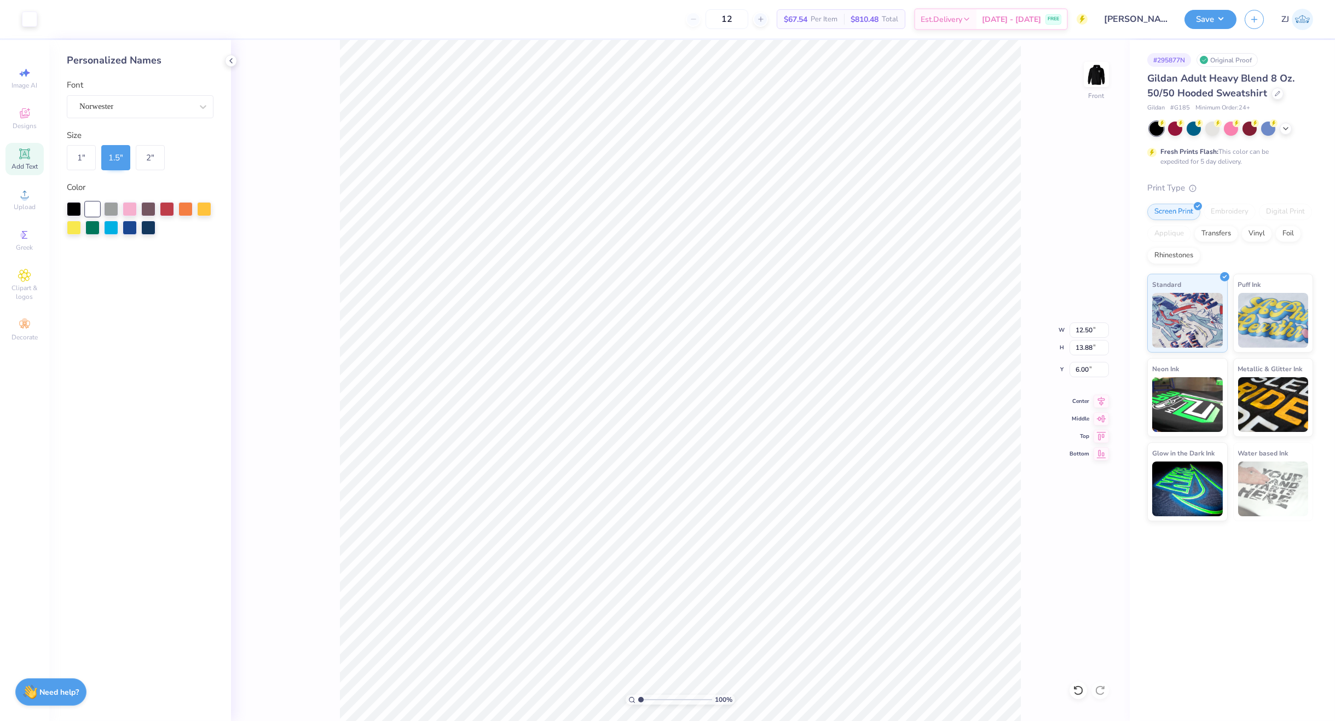
type input "20.50"
click at [1087, 374] on input "20.50" at bounding box center [1089, 369] width 39 height 15
type input "12.50"
type input "13.88"
type input "6.00"
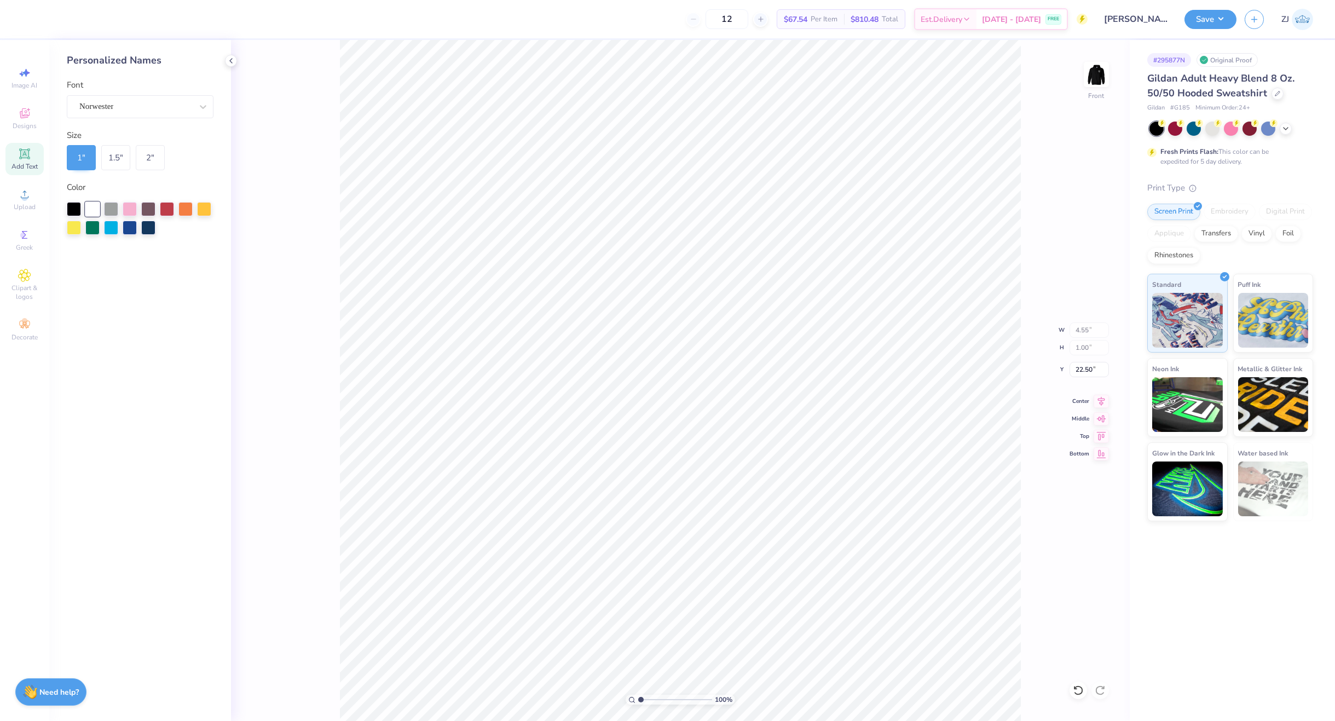
type input "6.83"
type input "1.50"
type input "20.50"
click at [1193, 19] on button "Save" at bounding box center [1211, 17] width 52 height 19
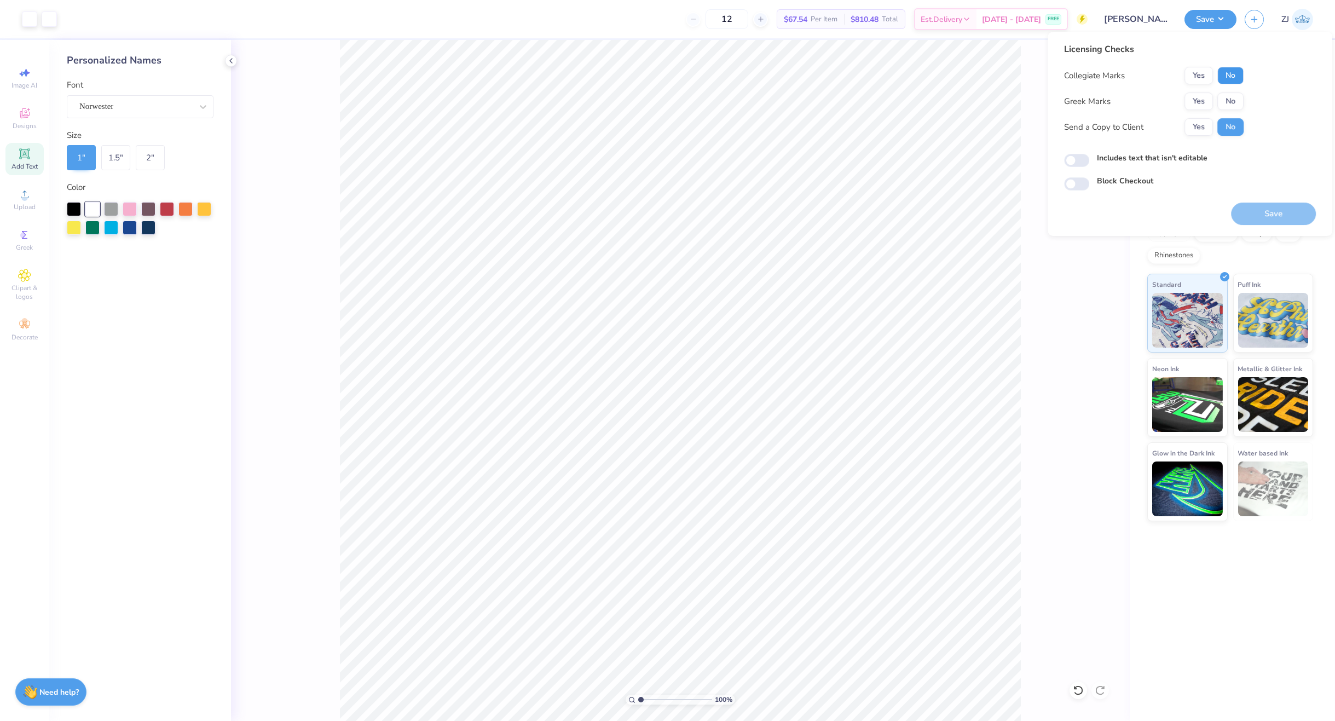
click at [1237, 72] on button "No" at bounding box center [1231, 76] width 26 height 18
click at [1237, 94] on button "No" at bounding box center [1231, 102] width 26 height 18
click at [1074, 158] on input "Includes text that isn't editable" at bounding box center [1076, 160] width 25 height 13
checkbox input "true"
click at [1200, 134] on button "Yes" at bounding box center [1199, 127] width 28 height 18
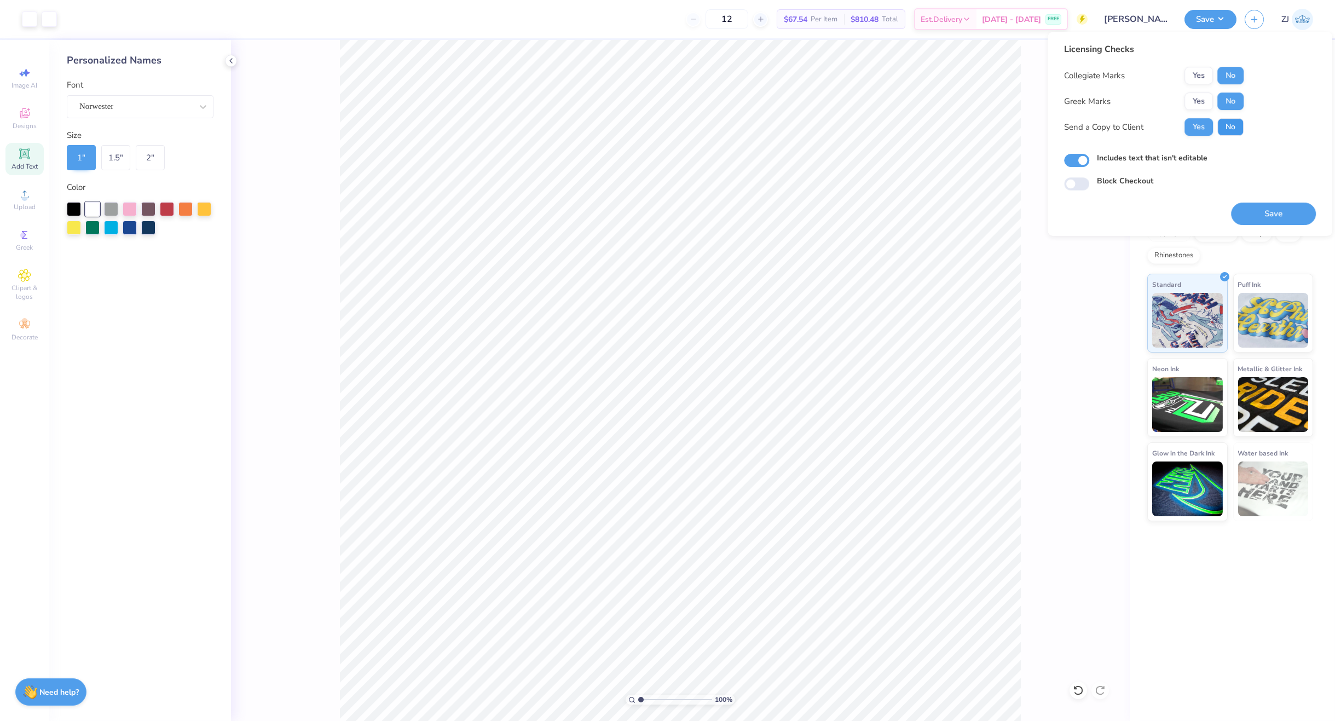
click at [1225, 126] on button "No" at bounding box center [1231, 127] width 26 height 18
click at [1279, 210] on button "Save" at bounding box center [1273, 214] width 85 height 22
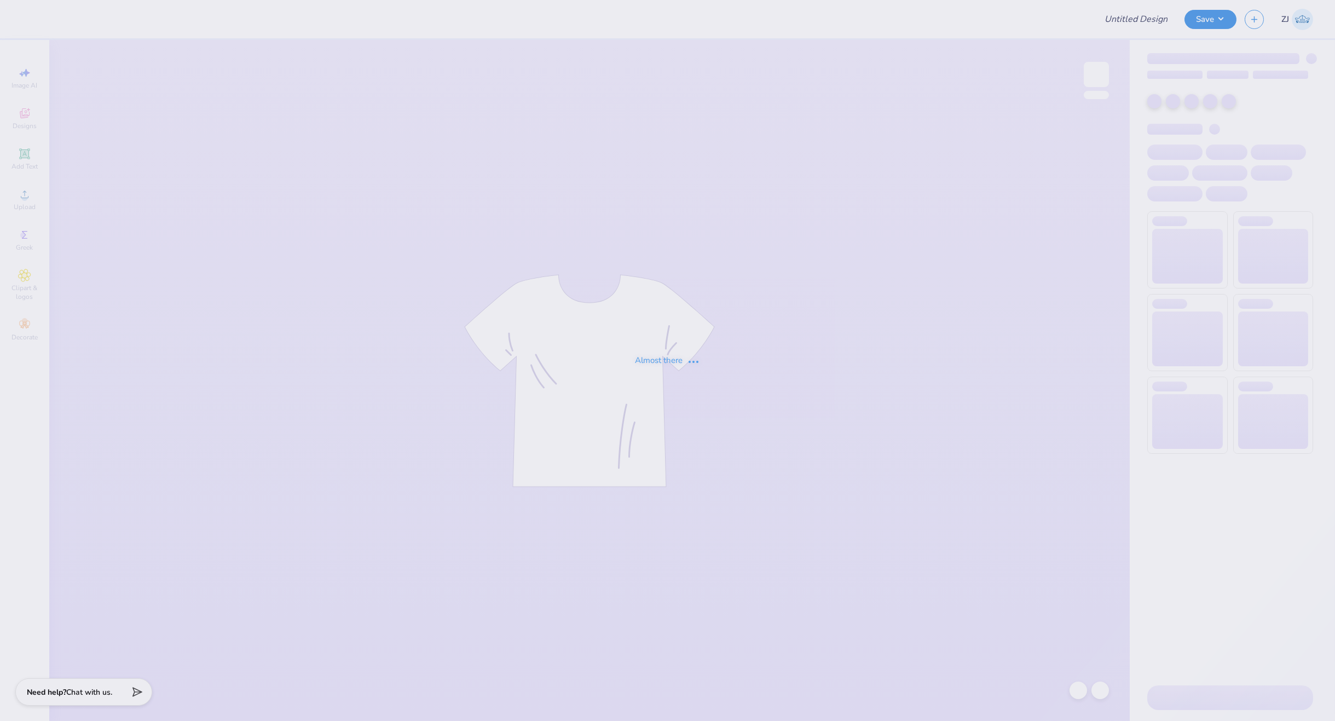
type input "[PERSON_NAME] : CSK Foundation"
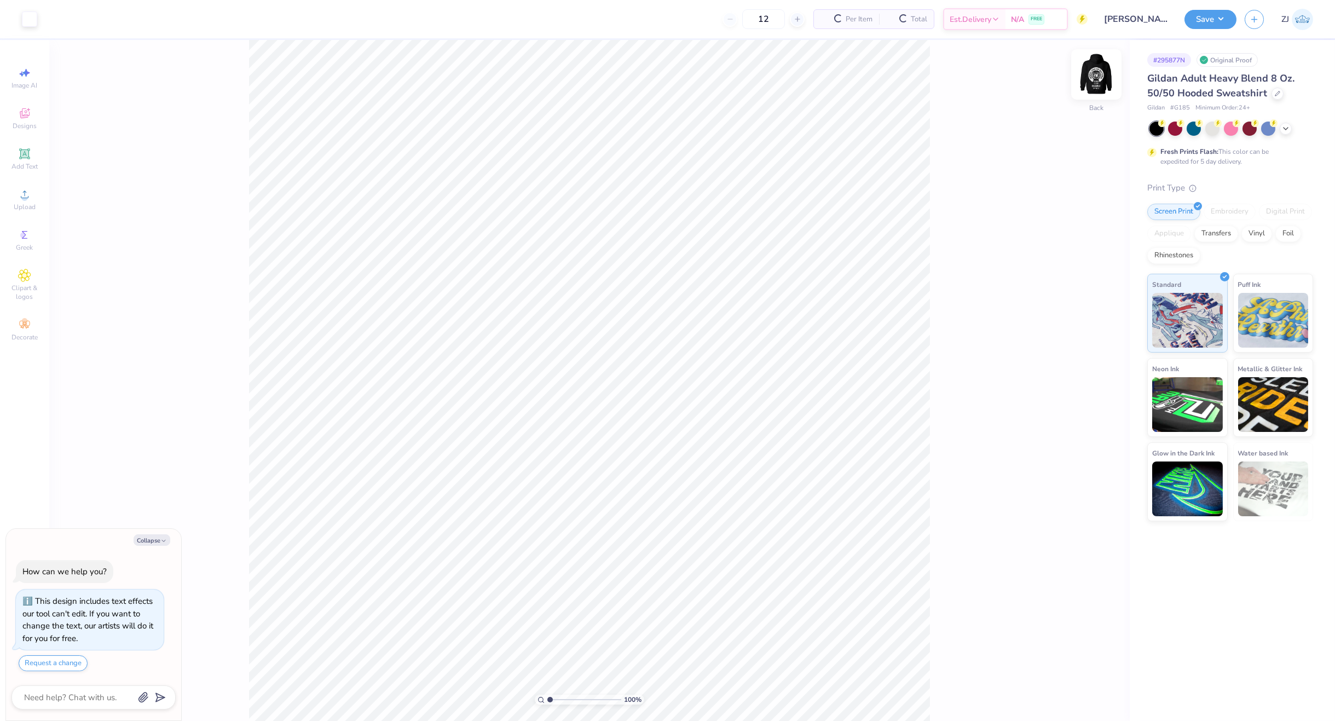
click at [1096, 80] on img at bounding box center [1097, 75] width 44 height 44
type textarea "x"
